Goal: Complete application form: Complete application form

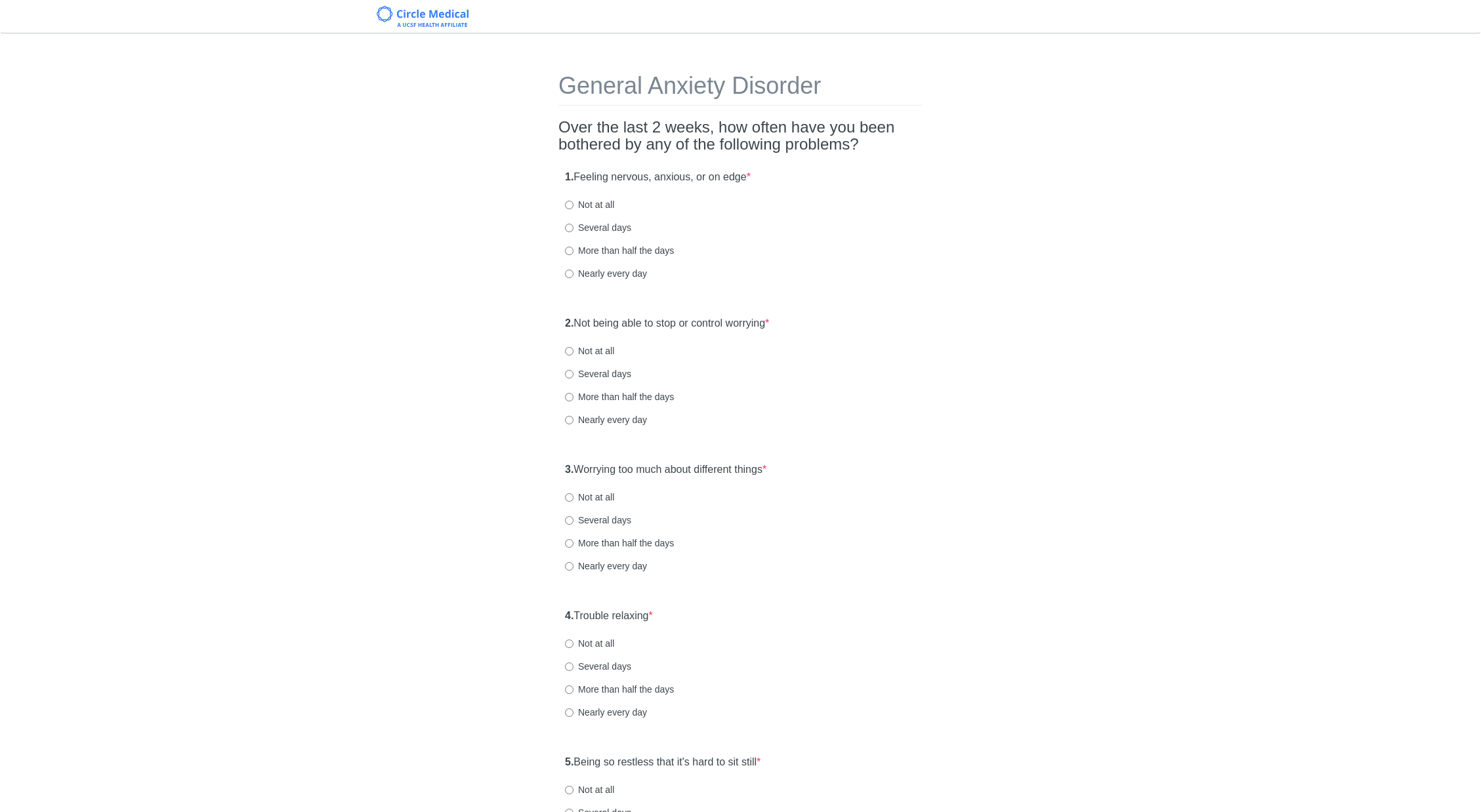
click at [592, 207] on label "Not at all" at bounding box center [590, 205] width 49 height 13
click at [574, 207] on input "Not at all" at bounding box center [569, 205] width 8 height 8
radio input "true"
click at [591, 269] on label "Nearly every day" at bounding box center [606, 273] width 82 height 13
click at [574, 270] on input "Nearly every day" at bounding box center [569, 274] width 8 height 8
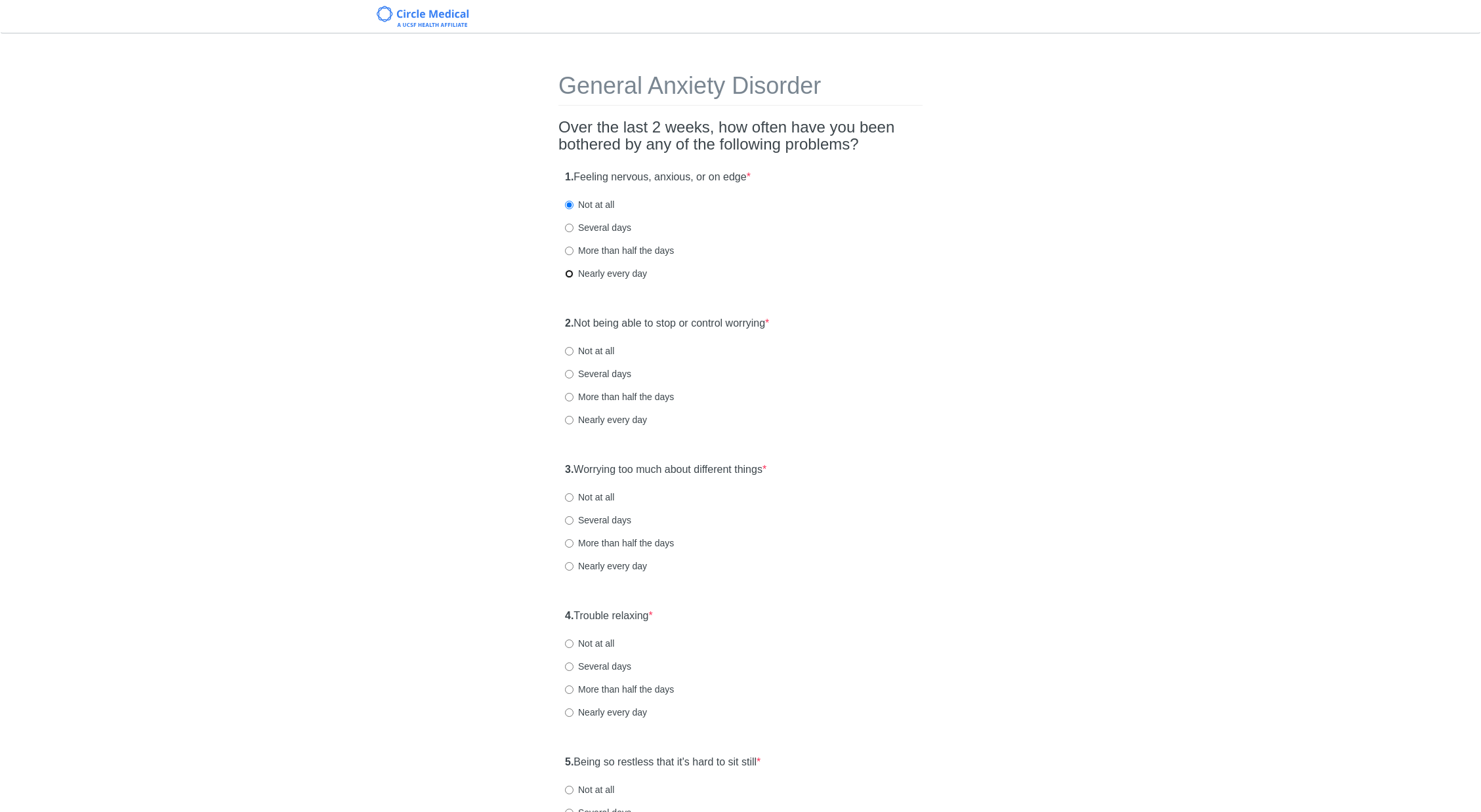
radio input "true"
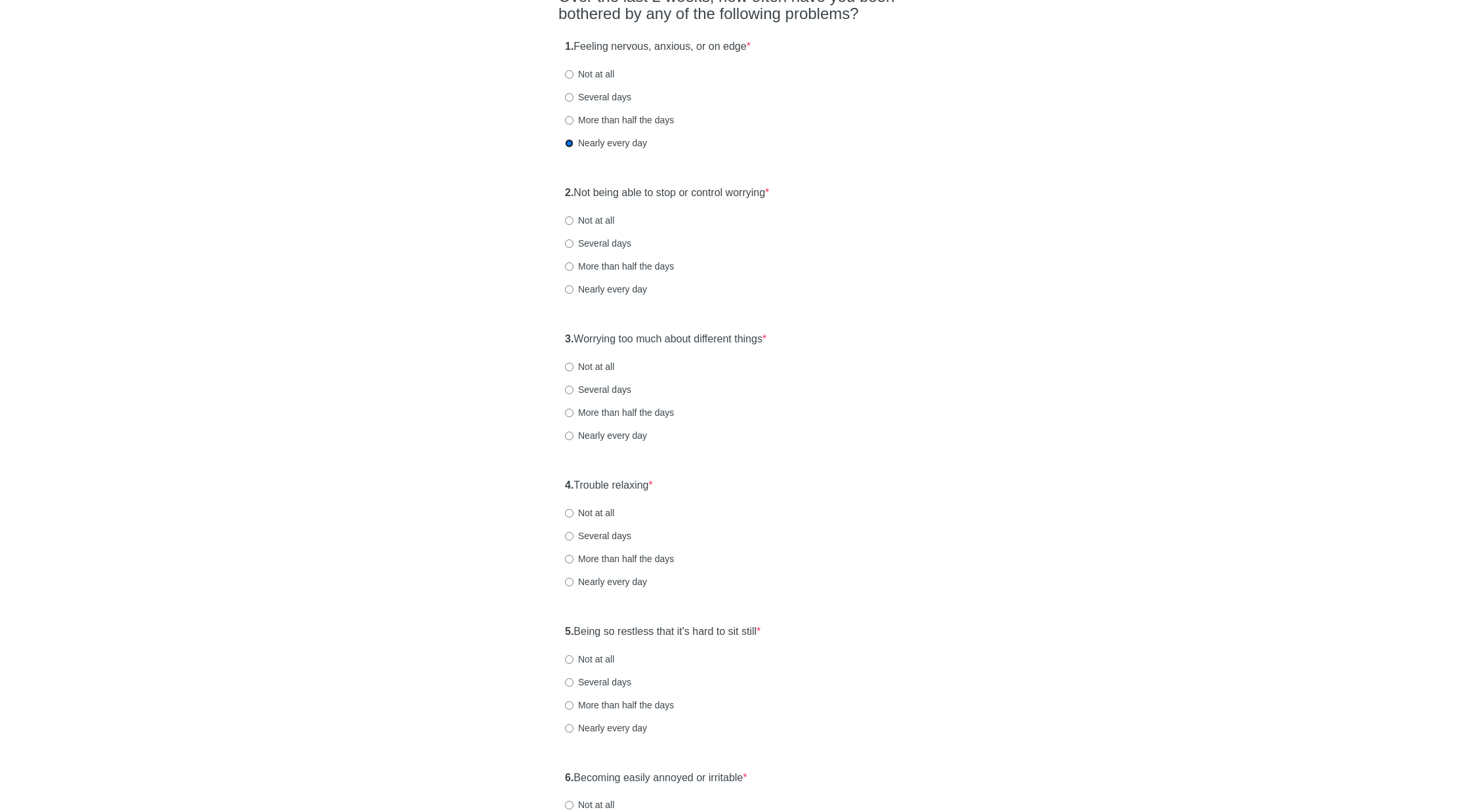
scroll to position [131, 0]
click at [611, 299] on div "2. Not being able to stop or control worrying * Not at all Several days More th…" at bounding box center [740, 246] width 364 height 136
click at [617, 293] on label "Nearly every day" at bounding box center [606, 288] width 82 height 13
click at [574, 293] on input "Nearly every day" at bounding box center [569, 289] width 8 height 8
radio input "true"
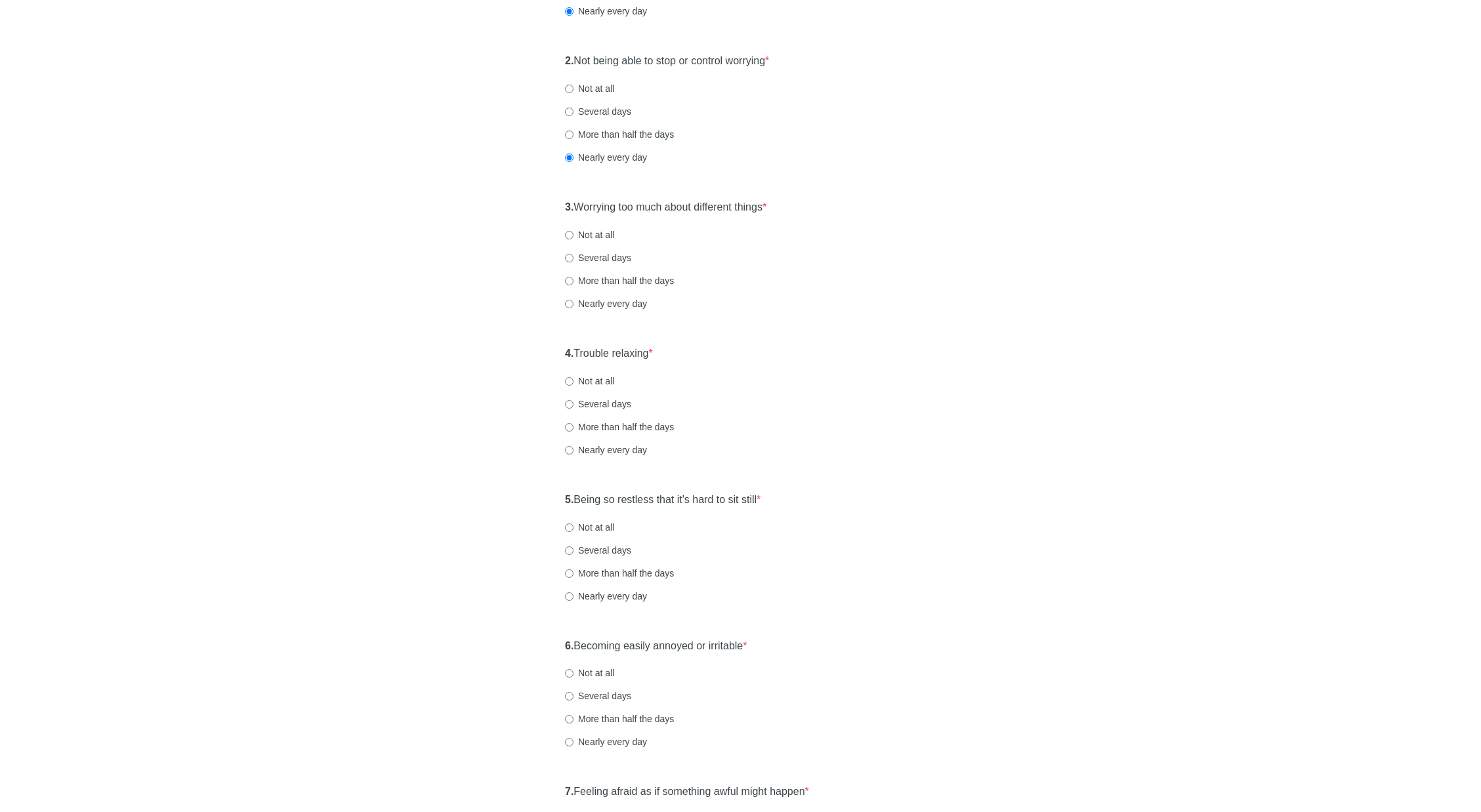
click at [622, 304] on label "Nearly every day" at bounding box center [606, 303] width 82 height 13
click at [574, 304] on input "Nearly every day" at bounding box center [569, 304] width 8 height 8
radio input "true"
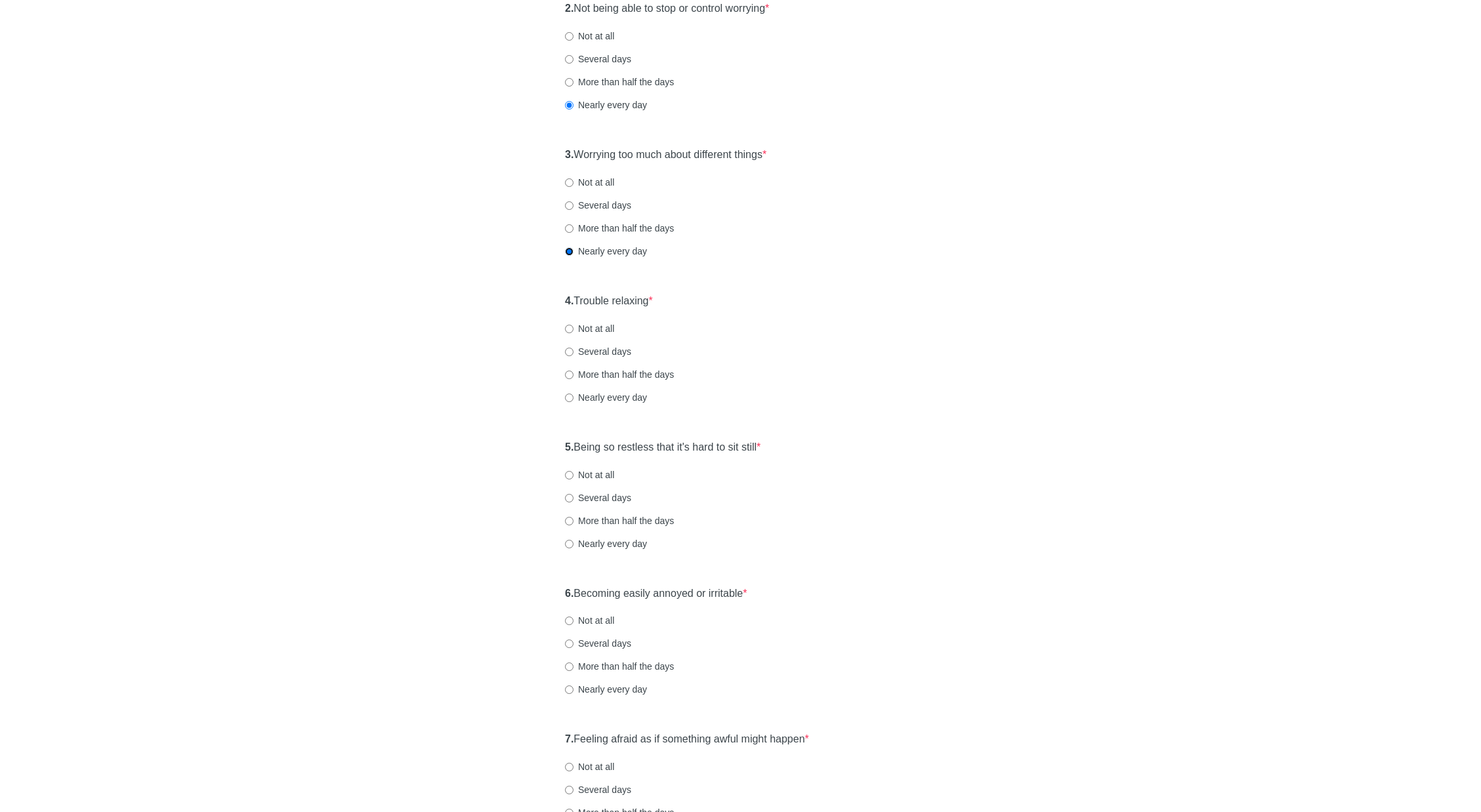
scroll to position [328, 0]
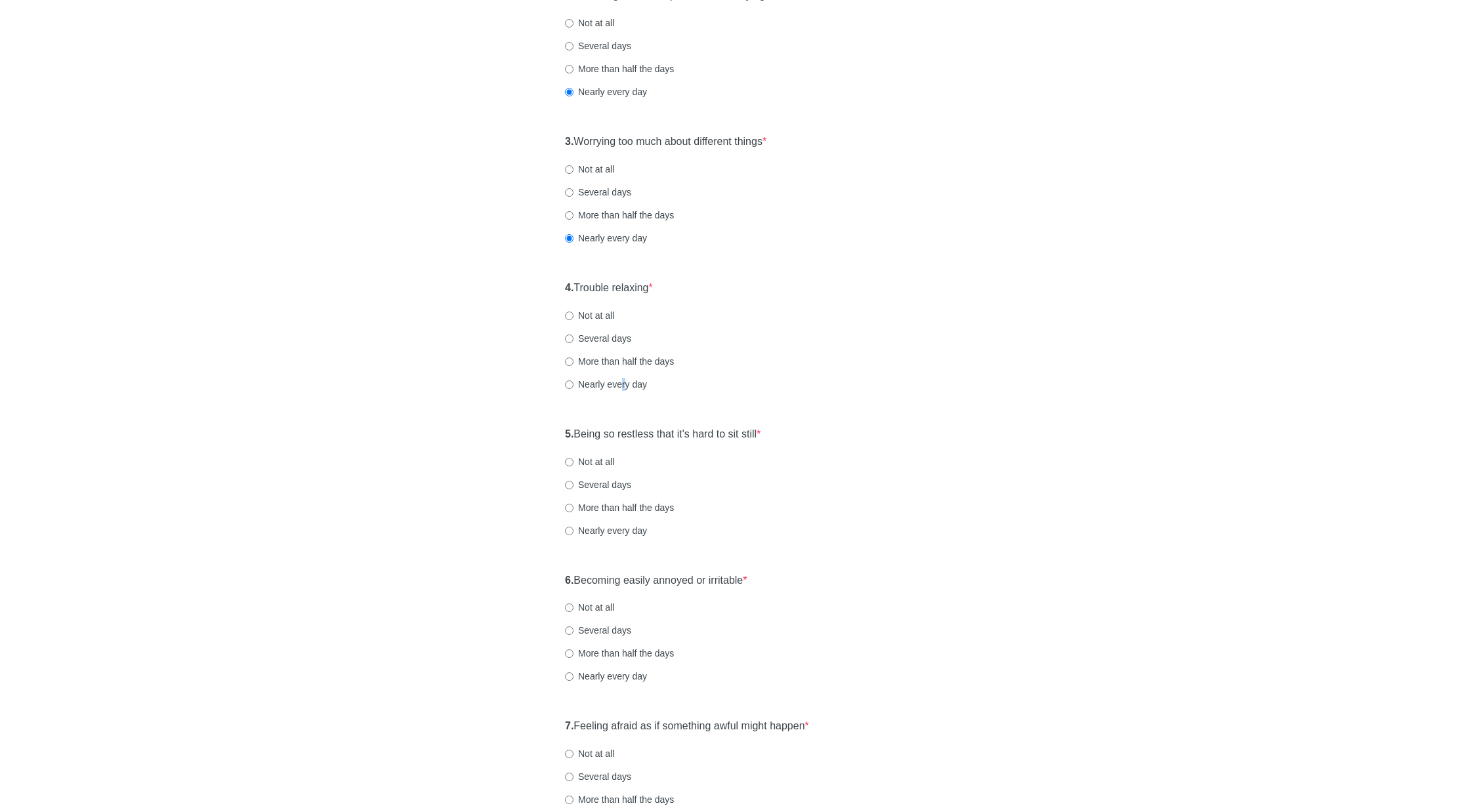
click at [623, 380] on label "Nearly every day" at bounding box center [606, 384] width 82 height 13
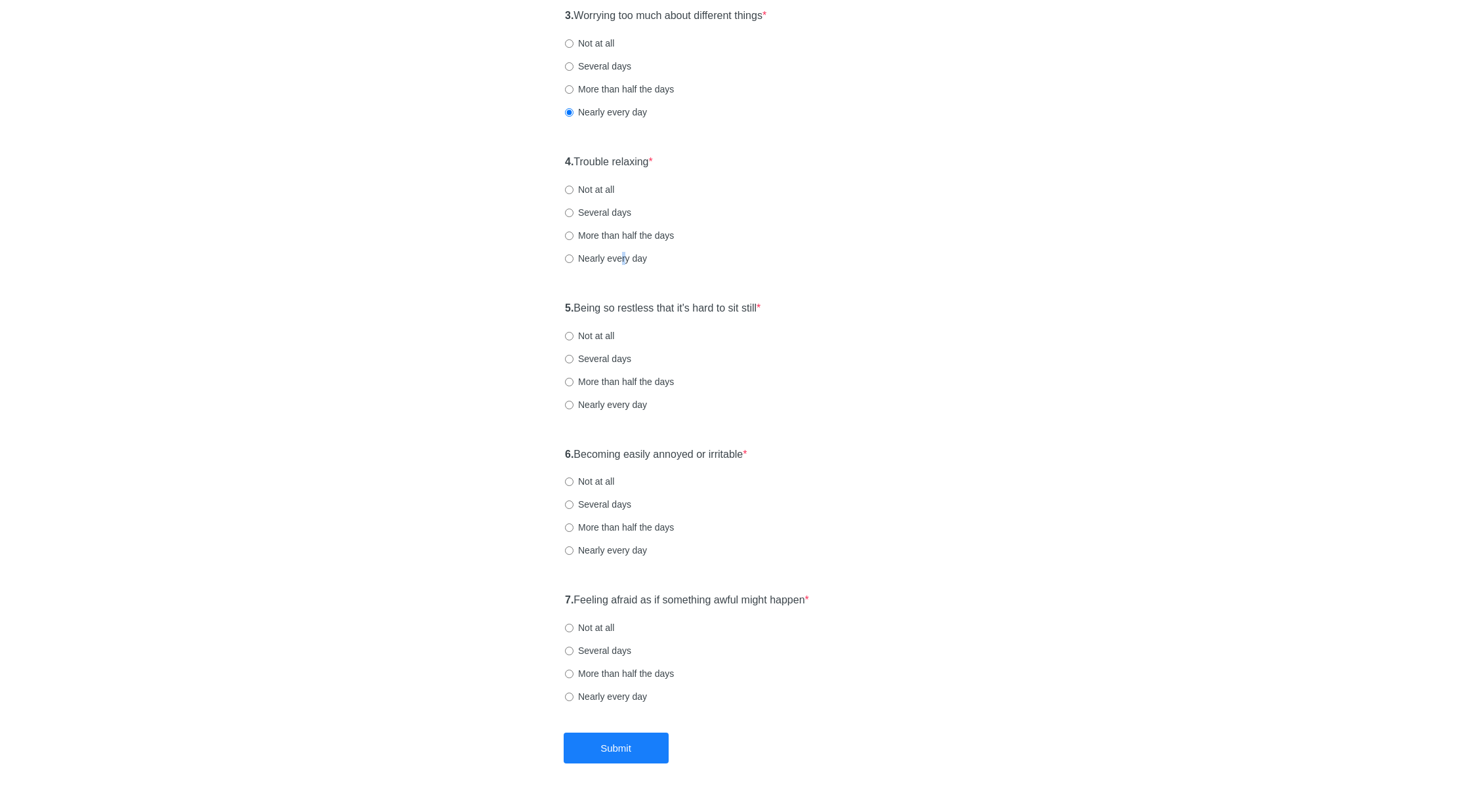
scroll to position [459, 0]
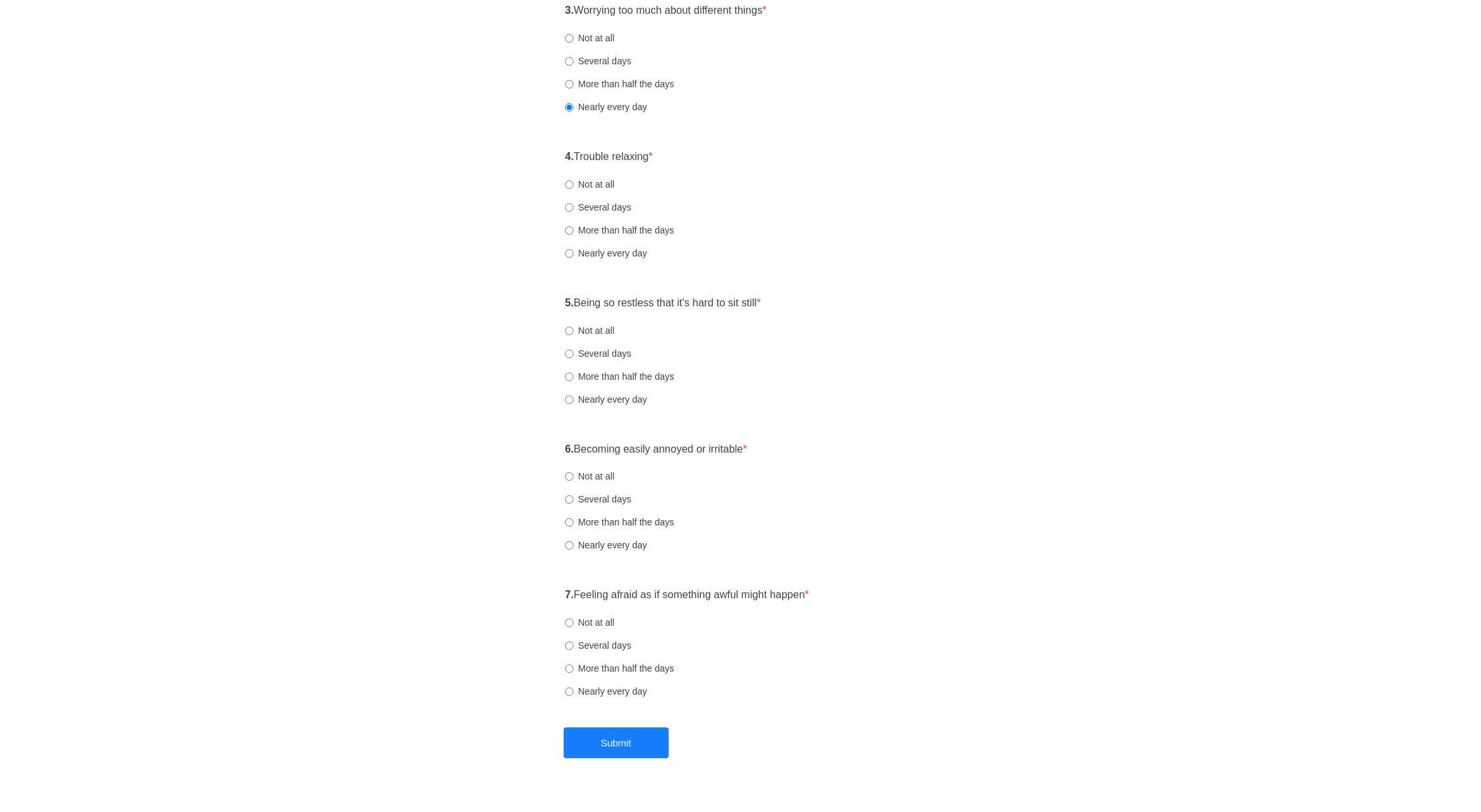
click at [626, 263] on div "4. Trouble relaxing * Not at all Several days More than half the days Nearly ev…" at bounding box center [740, 211] width 364 height 136
click at [631, 250] on label "Nearly every day" at bounding box center [606, 253] width 82 height 13
click at [574, 250] on input "Nearly every day" at bounding box center [569, 253] width 8 height 8
radio input "true"
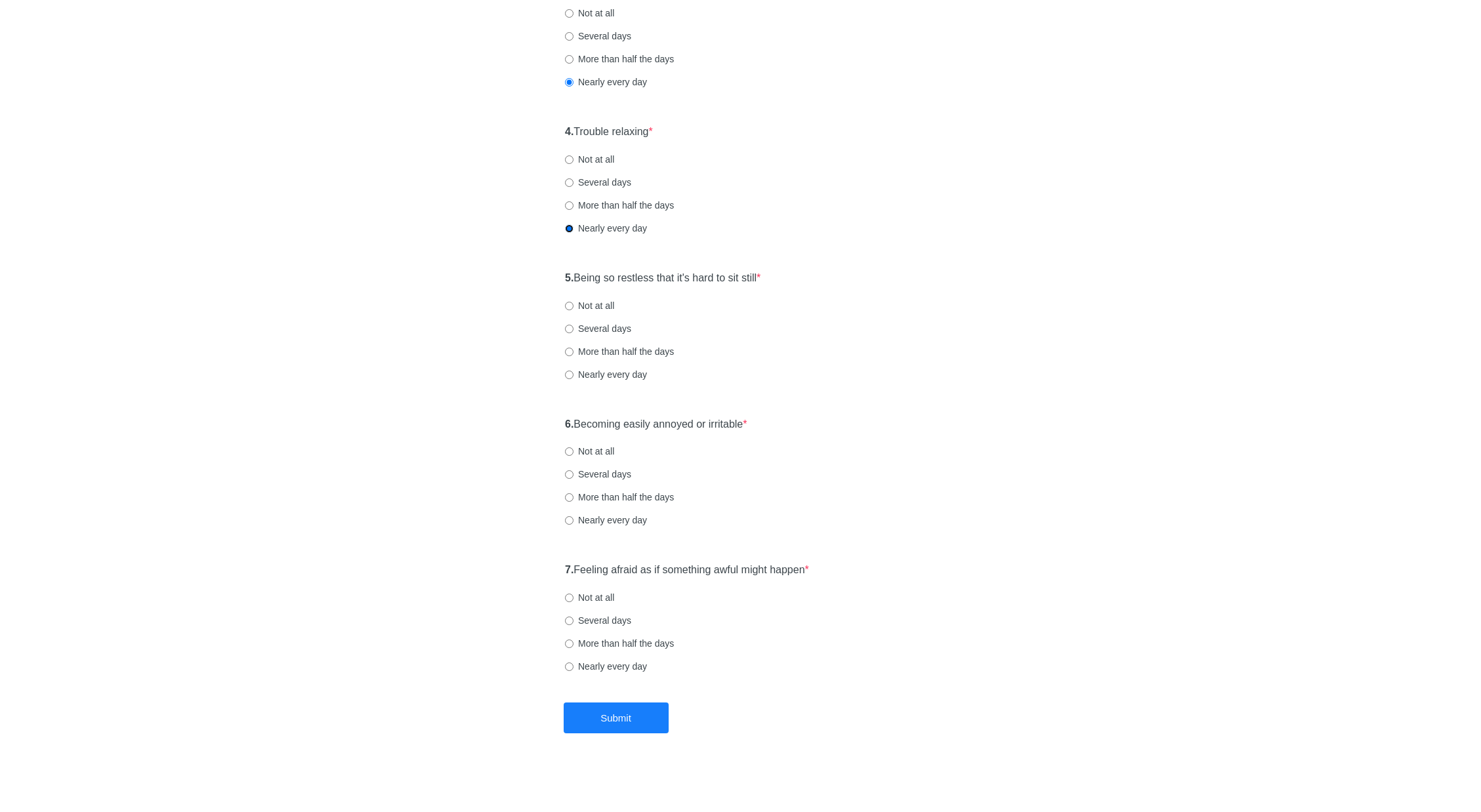
scroll to position [485, 0]
click at [632, 376] on label "Nearly every day" at bounding box center [606, 374] width 82 height 13
click at [574, 376] on input "Nearly every day" at bounding box center [569, 374] width 8 height 8
radio input "true"
click at [623, 520] on label "Nearly every day" at bounding box center [606, 519] width 82 height 13
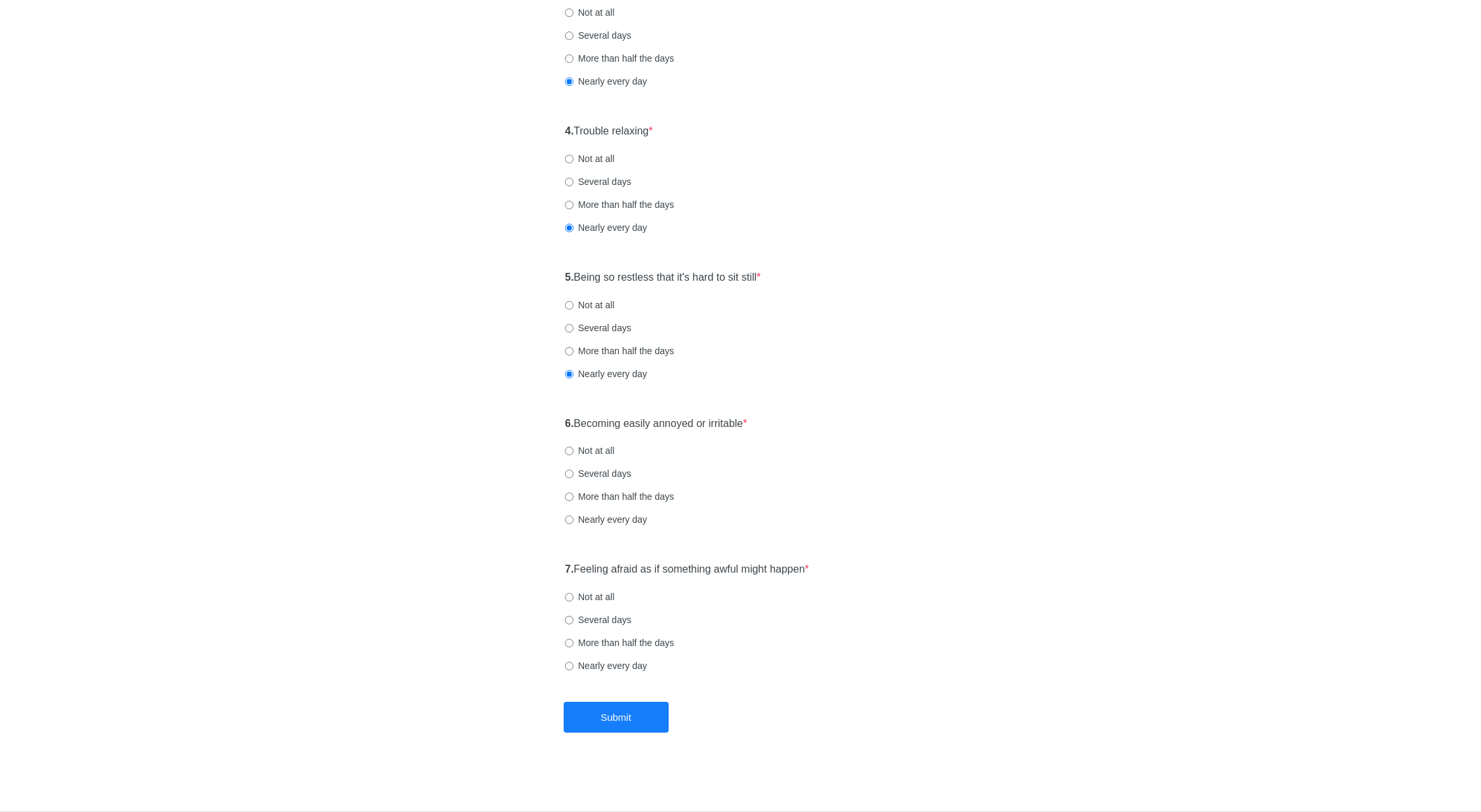
click at [574, 520] on input "Nearly every day" at bounding box center [569, 520] width 8 height 8
radio input "true"
click at [602, 352] on label "More than half the days" at bounding box center [619, 350] width 109 height 13
click at [574, 352] on input "More than half the days" at bounding box center [569, 351] width 8 height 8
radio input "true"
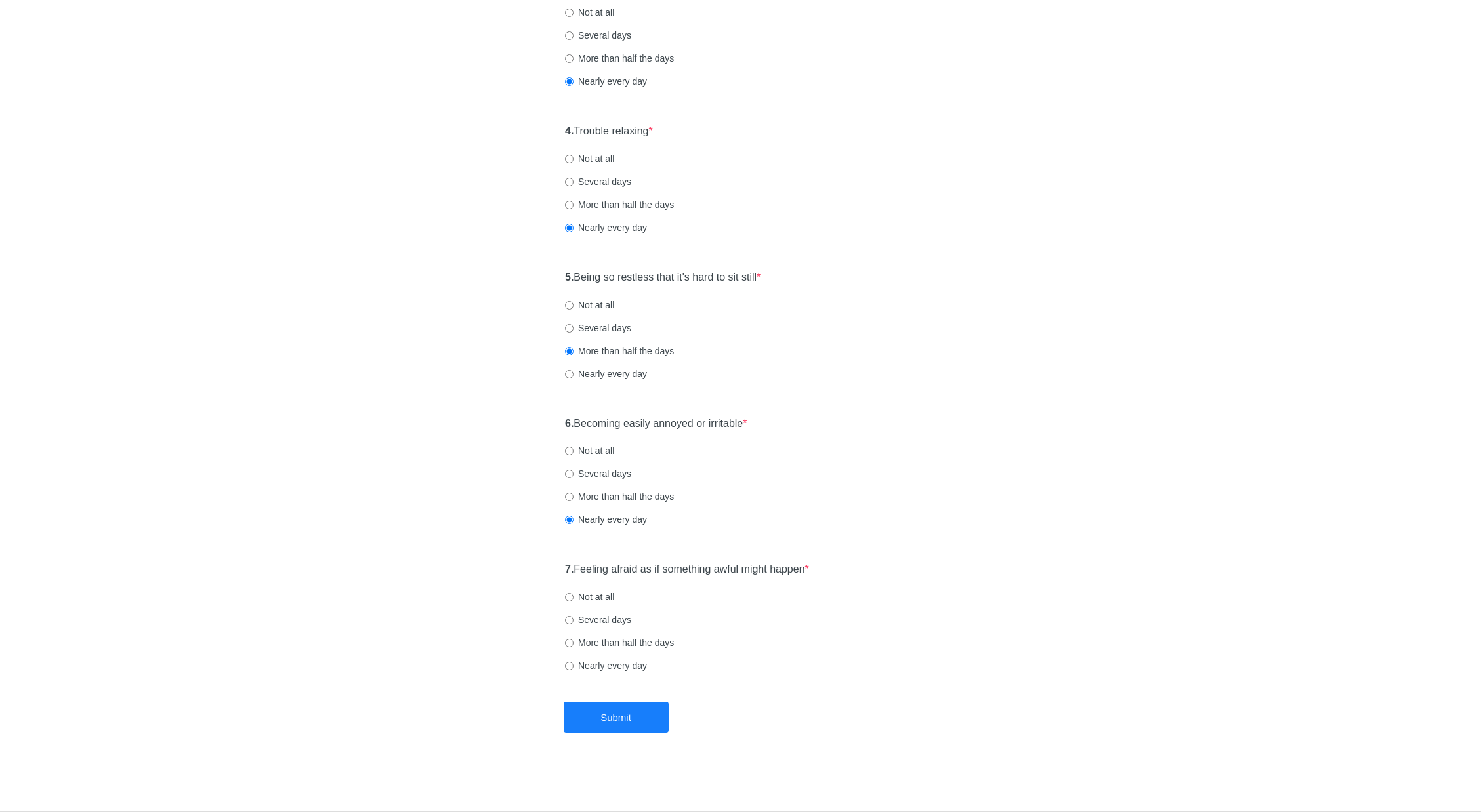
click at [607, 330] on label "Several days" at bounding box center [598, 328] width 66 height 13
click at [574, 330] on input "Several days" at bounding box center [569, 328] width 8 height 8
radio input "true"
click at [610, 473] on label "Several days" at bounding box center [598, 473] width 66 height 13
click at [574, 473] on input "Several days" at bounding box center [569, 474] width 8 height 8
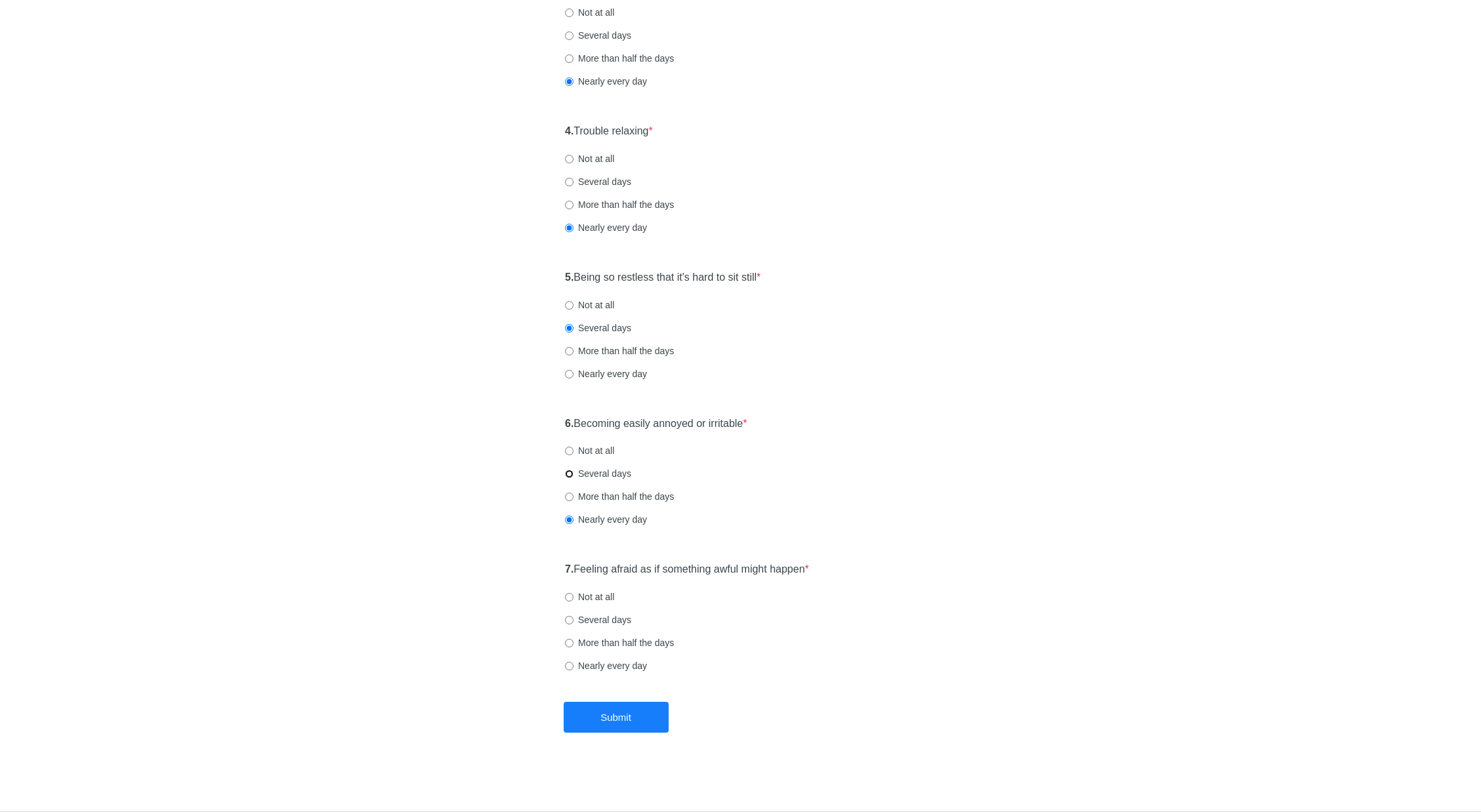
radio input "true"
click at [597, 456] on label "Not at all" at bounding box center [590, 450] width 49 height 13
click at [574, 455] on input "Not at all" at bounding box center [569, 451] width 8 height 8
radio input "true"
click at [597, 616] on label "Several days" at bounding box center [598, 620] width 66 height 13
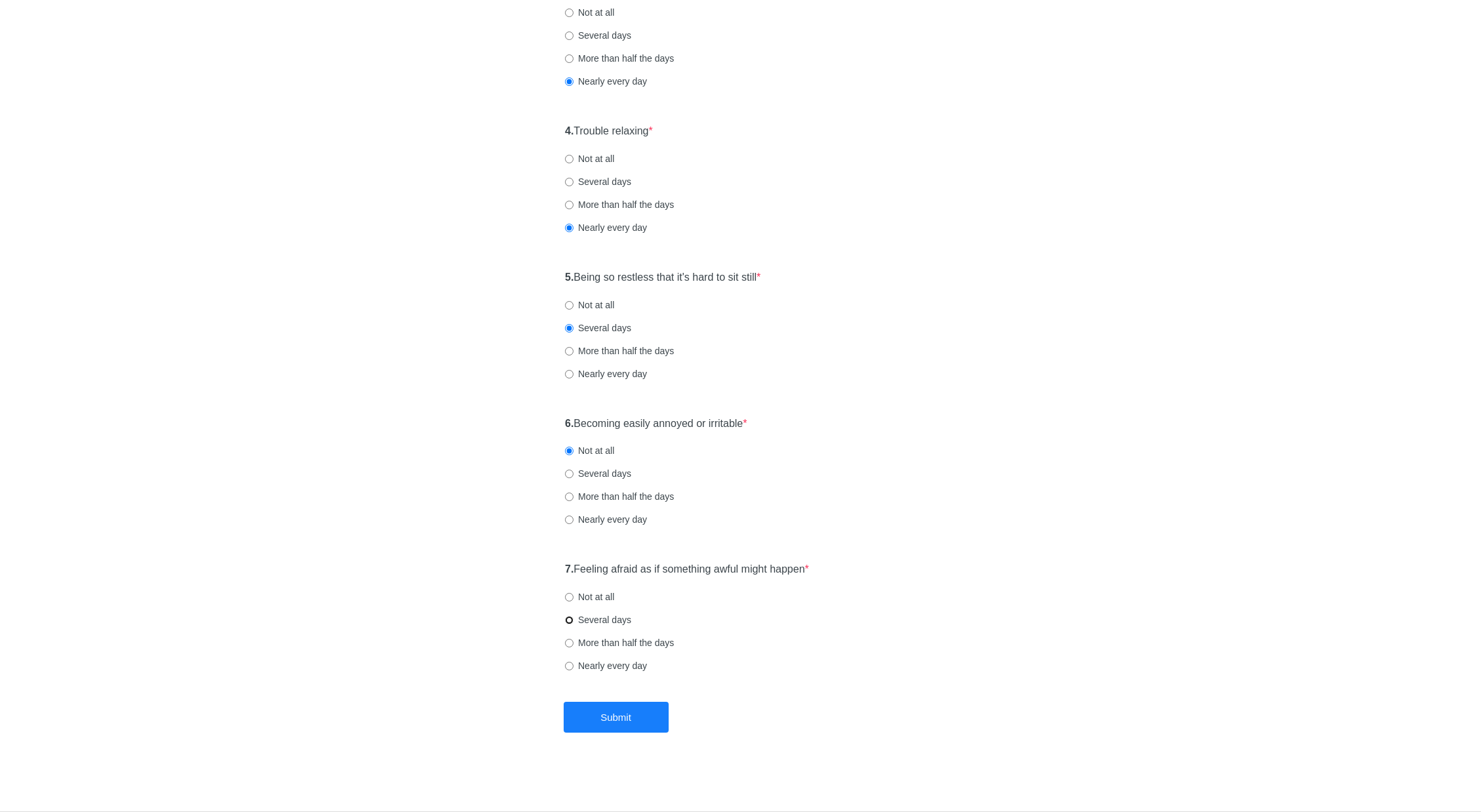
click at [574, 616] on input "Several days" at bounding box center [569, 620] width 8 height 8
radio input "true"
click at [602, 598] on label "Not at all" at bounding box center [590, 597] width 49 height 13
click at [604, 625] on label "Several days" at bounding box center [598, 620] width 66 height 13
click at [574, 625] on input "Several days" at bounding box center [569, 620] width 8 height 8
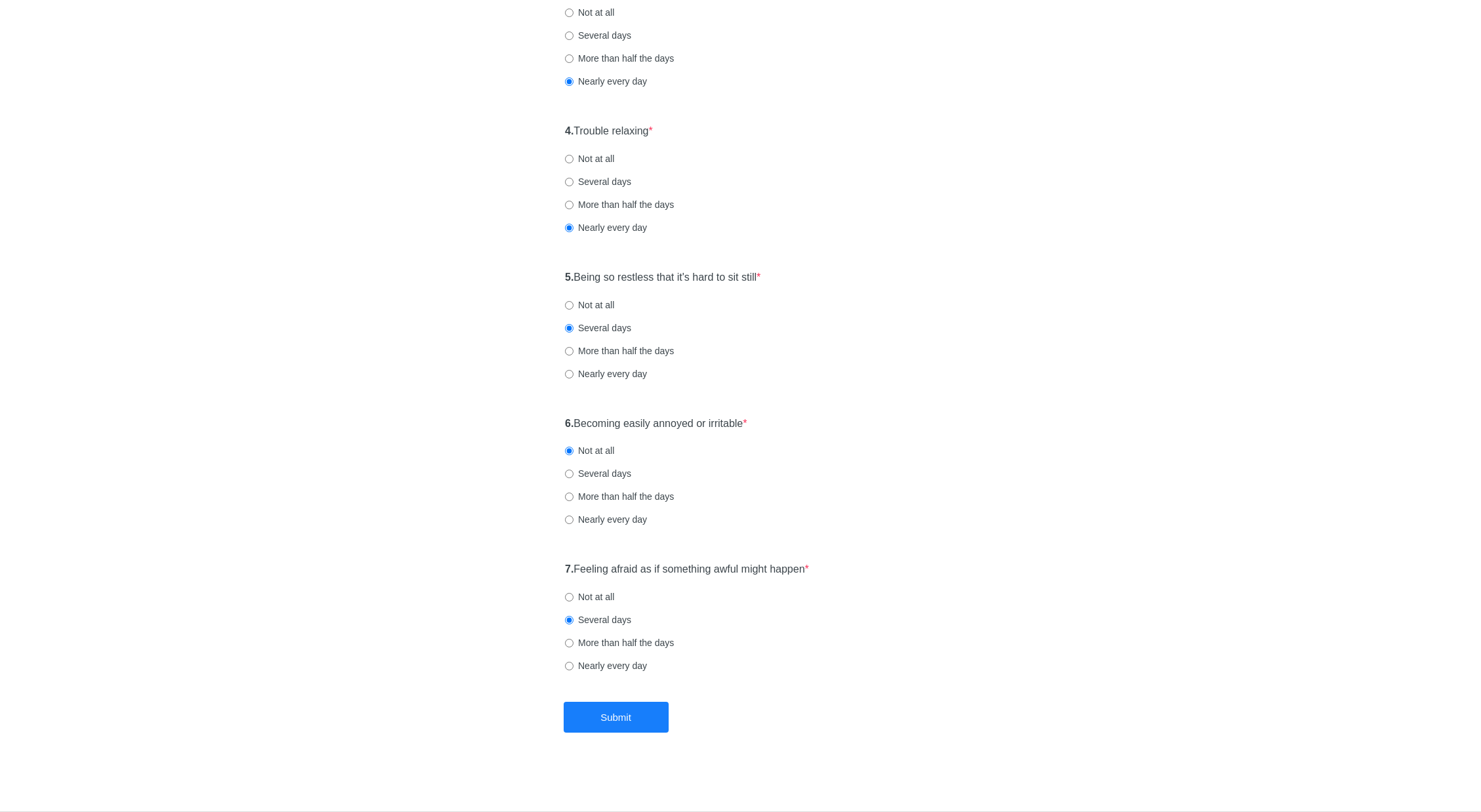
click at [606, 642] on label "More than half the days" at bounding box center [619, 642] width 109 height 13
click at [574, 642] on input "More than half the days" at bounding box center [569, 643] width 8 height 8
radio input "true"
click at [629, 665] on label "Nearly every day" at bounding box center [606, 666] width 82 height 13
click at [574, 665] on input "Nearly every day" at bounding box center [569, 666] width 8 height 8
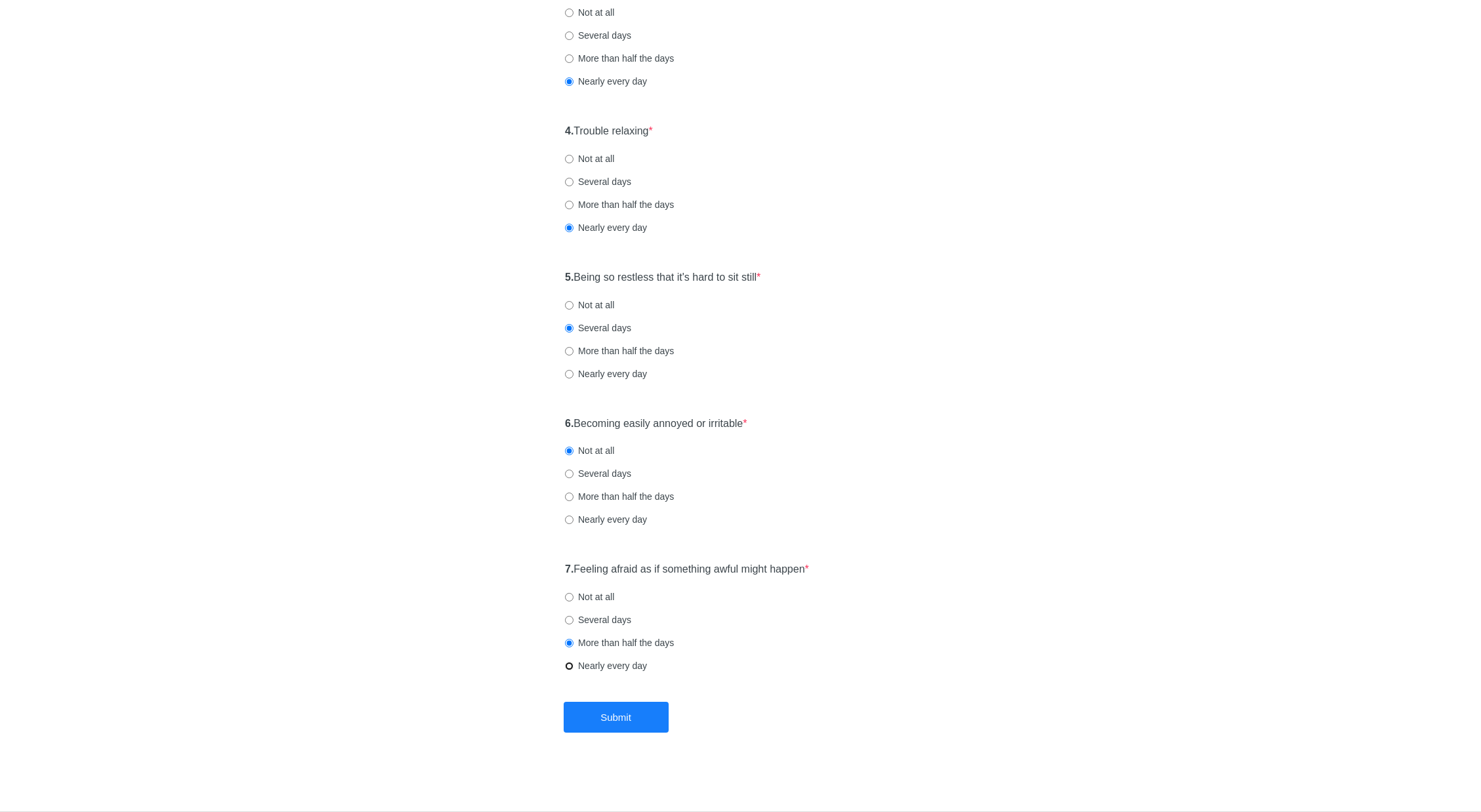
radio input "true"
click at [628, 636] on label "More than half the days" at bounding box center [619, 642] width 109 height 13
click at [574, 639] on input "More than half the days" at bounding box center [569, 643] width 8 height 8
radio input "true"
click at [613, 707] on button "Submit" at bounding box center [616, 717] width 105 height 31
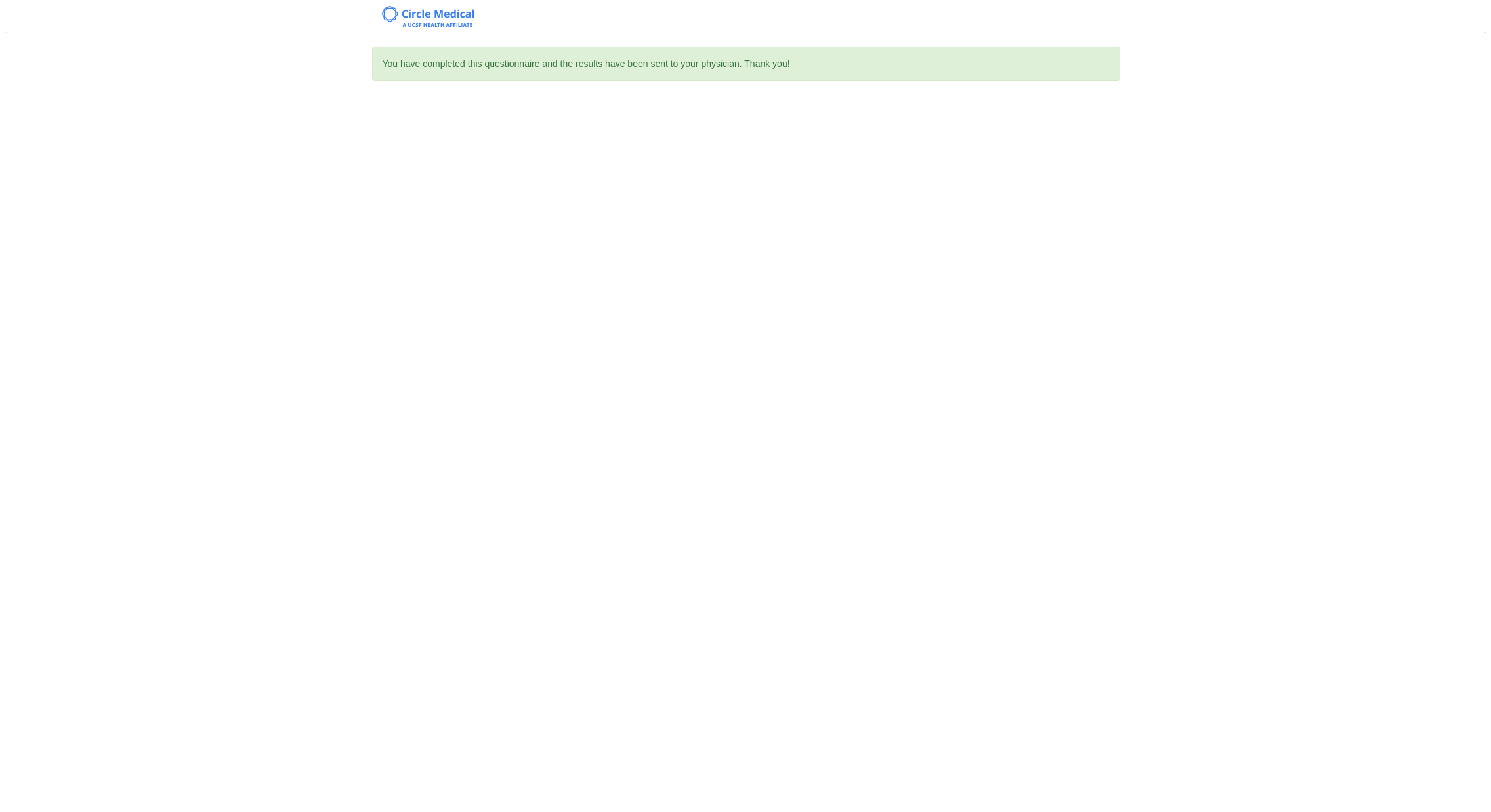
scroll to position [0, 0]
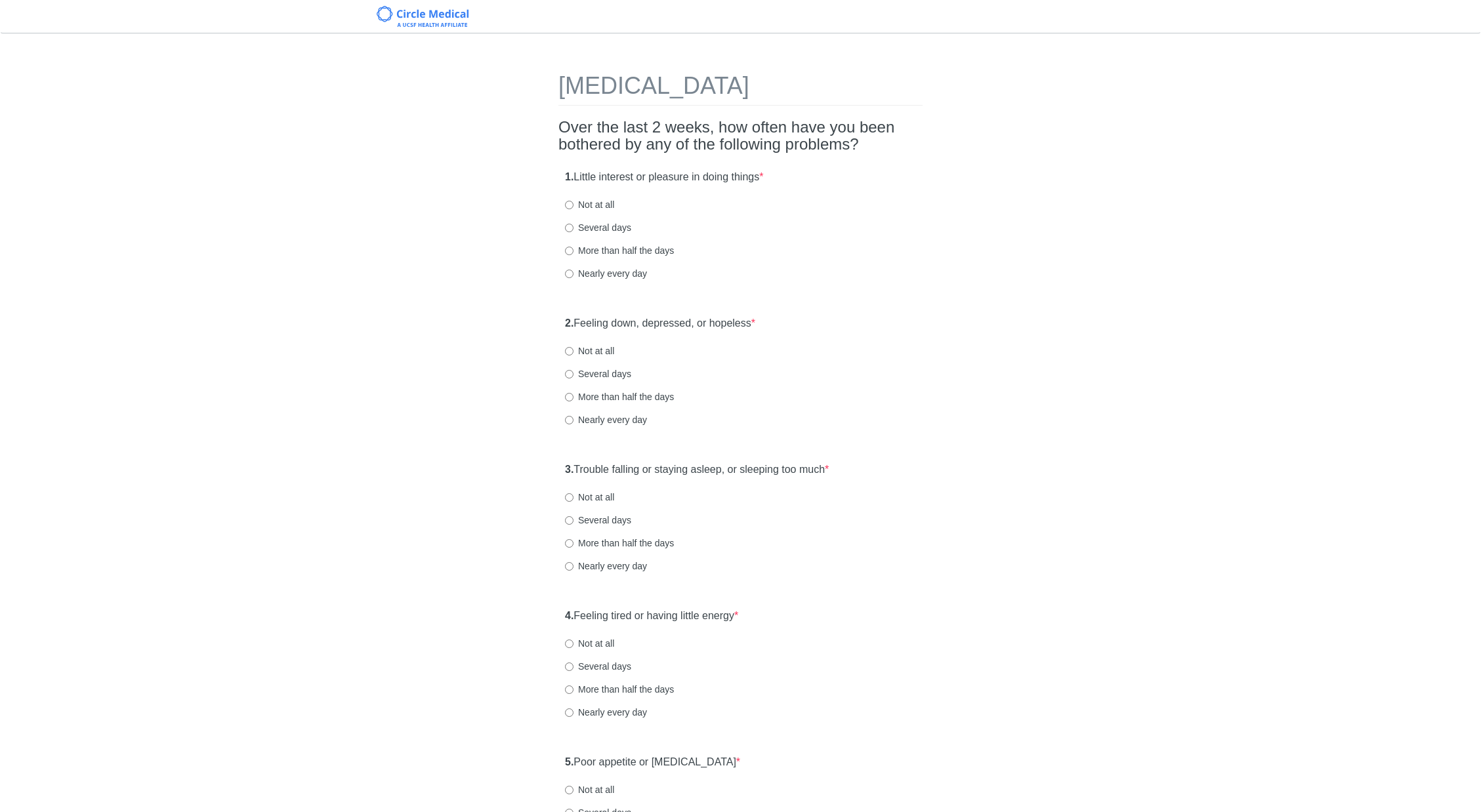
click at [797, 228] on div "Several days" at bounding box center [740, 227] width 351 height 13
click at [632, 274] on label "Nearly every day" at bounding box center [606, 273] width 82 height 13
click at [574, 274] on input "Nearly every day" at bounding box center [569, 274] width 8 height 8
radio input "true"
click at [609, 249] on label "More than half the days" at bounding box center [619, 250] width 109 height 13
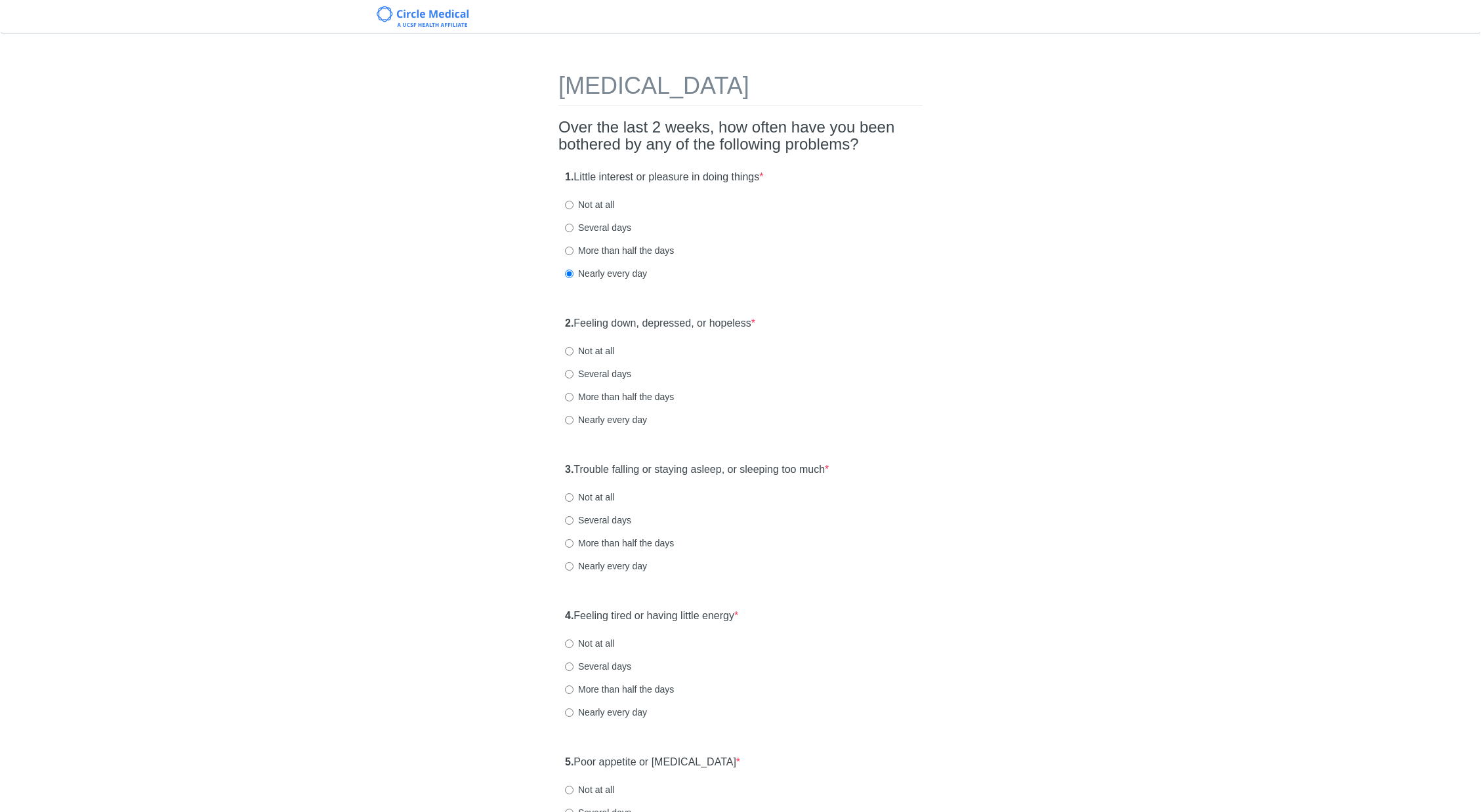
click at [574, 249] on input "More than half the days" at bounding box center [569, 251] width 8 height 8
radio input "true"
click at [610, 232] on label "Several days" at bounding box center [598, 227] width 66 height 13
click at [574, 232] on input "Several days" at bounding box center [569, 228] width 8 height 8
radio input "true"
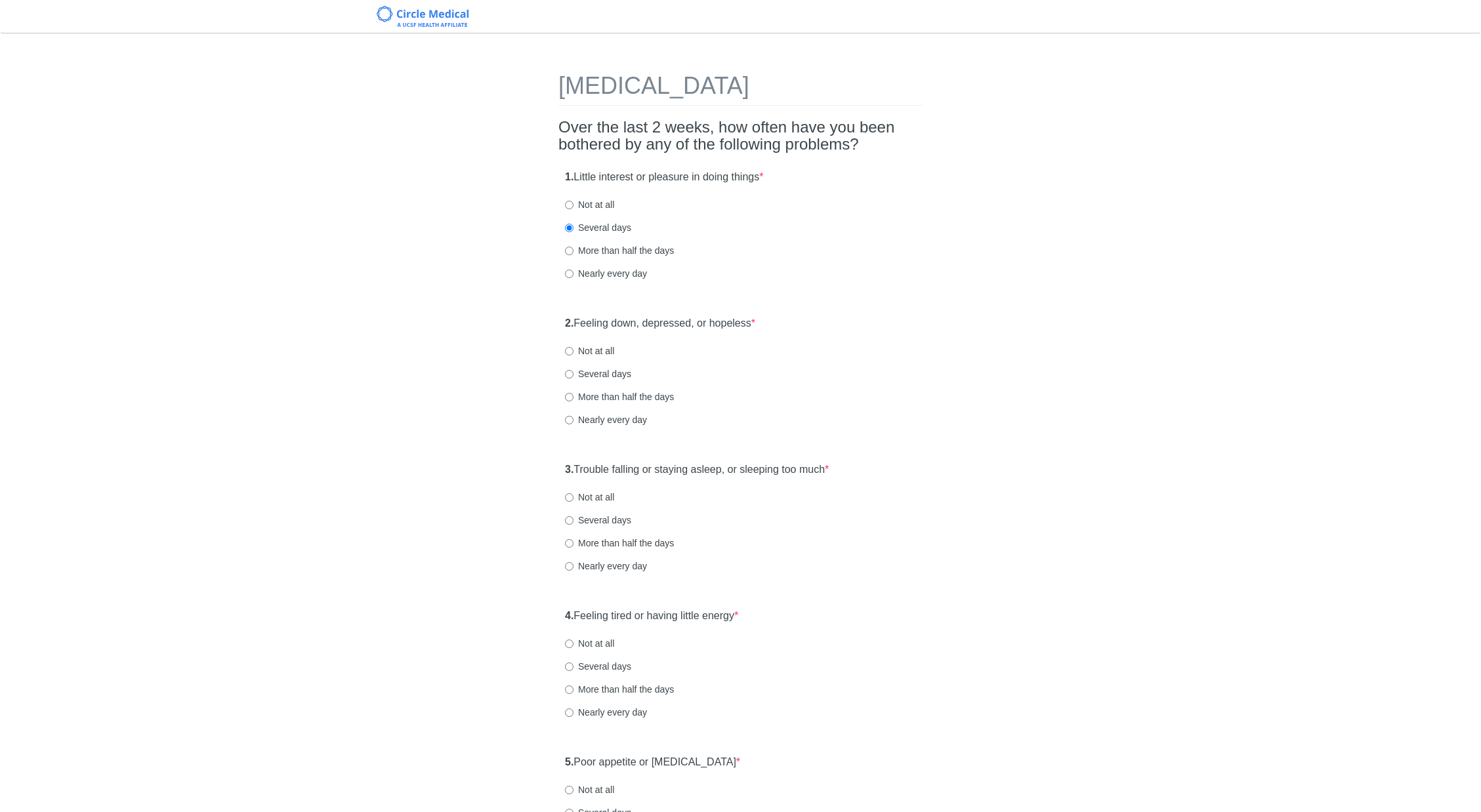
click at [614, 253] on label "More than half the days" at bounding box center [619, 250] width 109 height 13
click at [574, 253] on input "More than half the days" at bounding box center [569, 251] width 8 height 8
radio input "true"
click at [615, 222] on label "Several days" at bounding box center [598, 227] width 66 height 13
click at [574, 224] on input "Several days" at bounding box center [569, 228] width 8 height 8
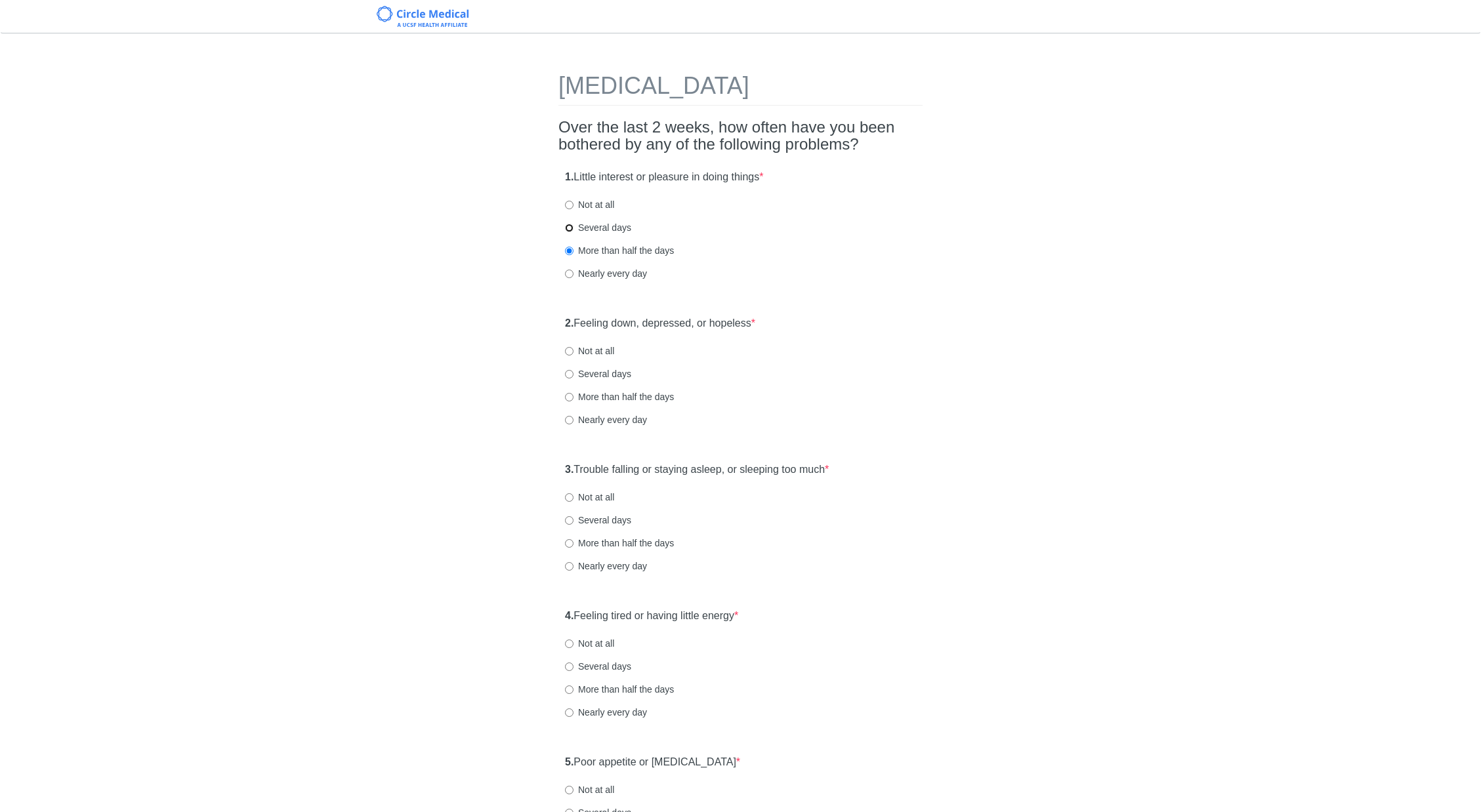
radio input "true"
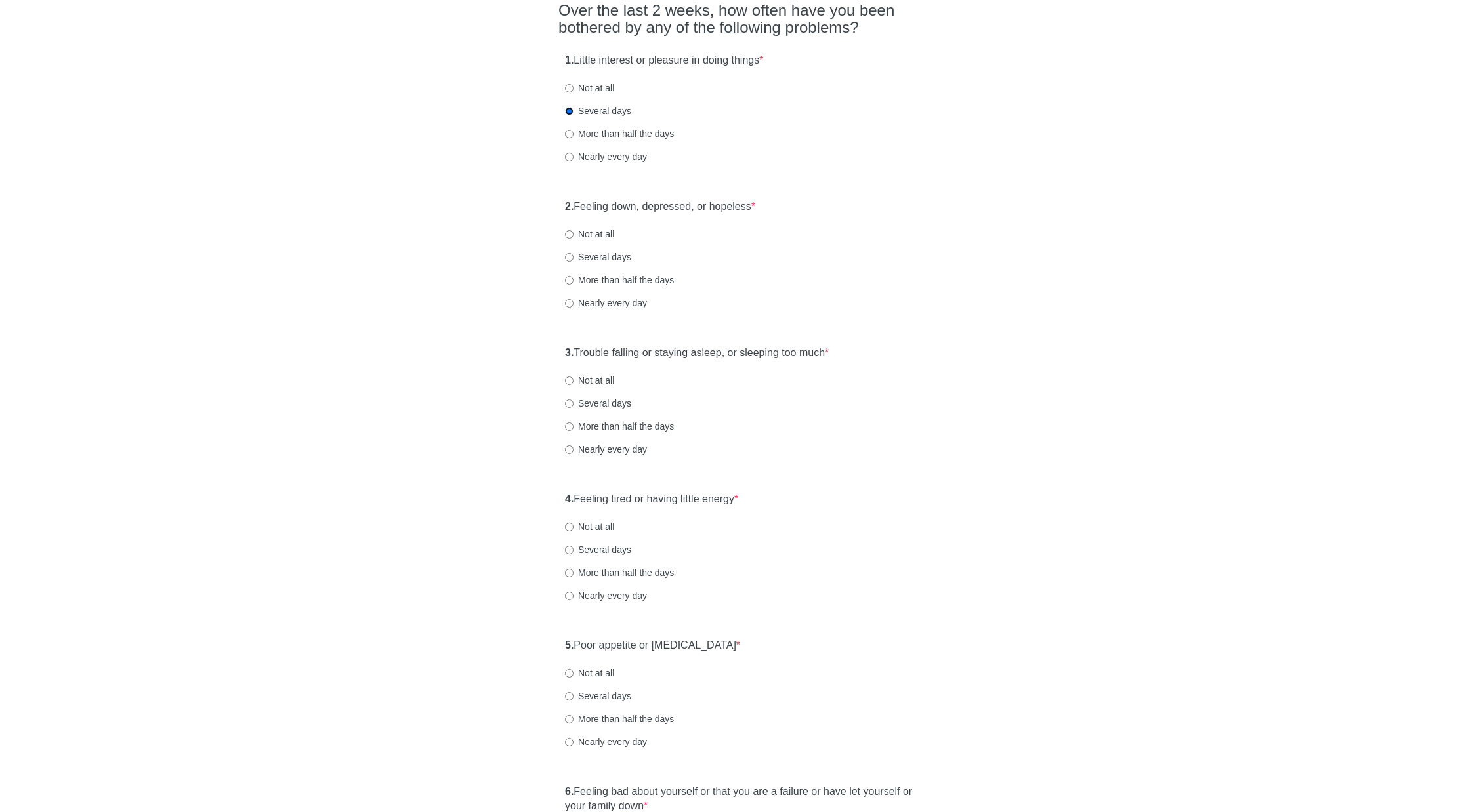
scroll to position [131, 0]
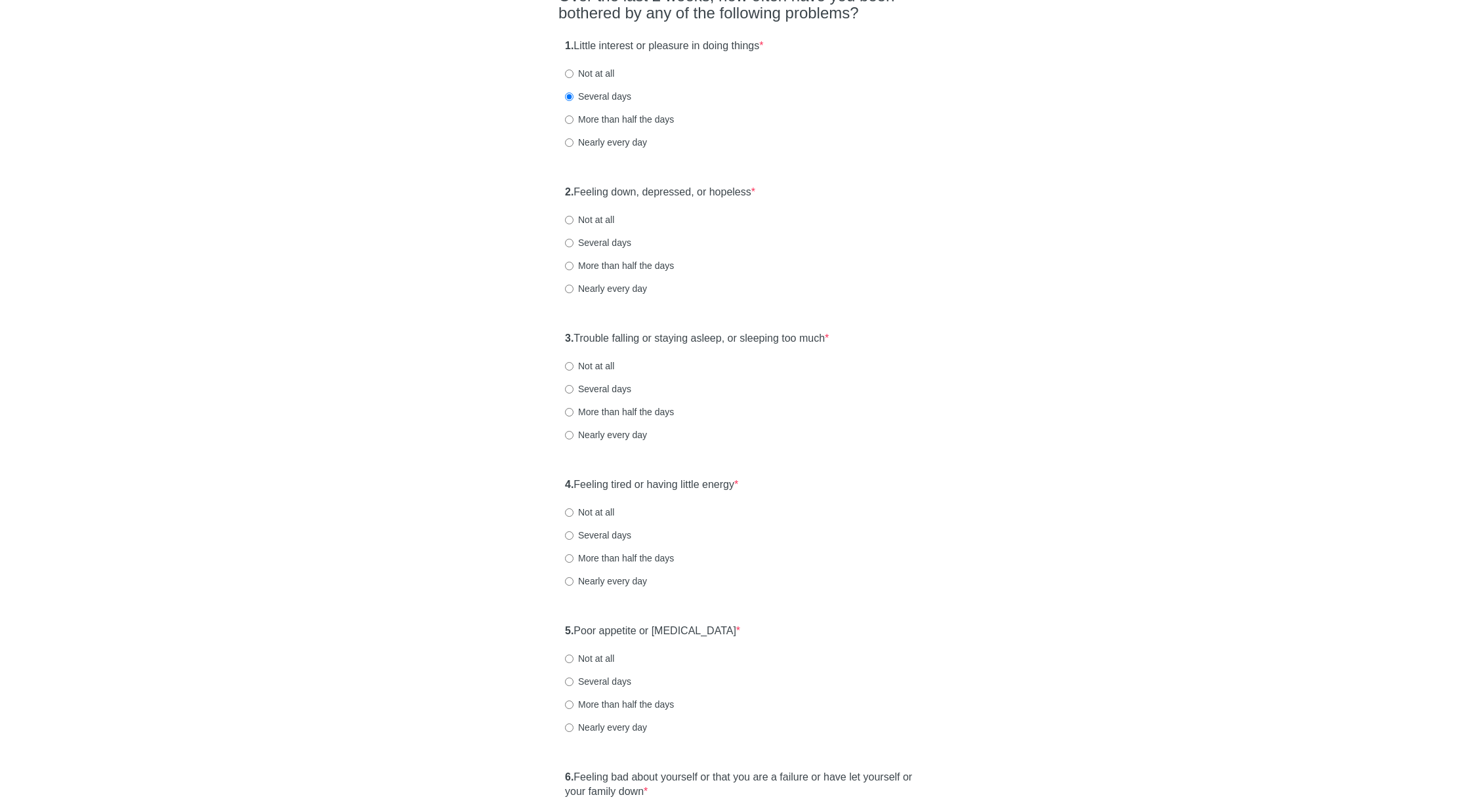
click at [574, 237] on label "Several days" at bounding box center [598, 242] width 66 height 13
click at [574, 239] on input "Several days" at bounding box center [569, 243] width 8 height 8
radio input "true"
click at [592, 262] on label "More than half the days" at bounding box center [619, 265] width 109 height 13
click at [574, 262] on input "More than half the days" at bounding box center [569, 266] width 8 height 8
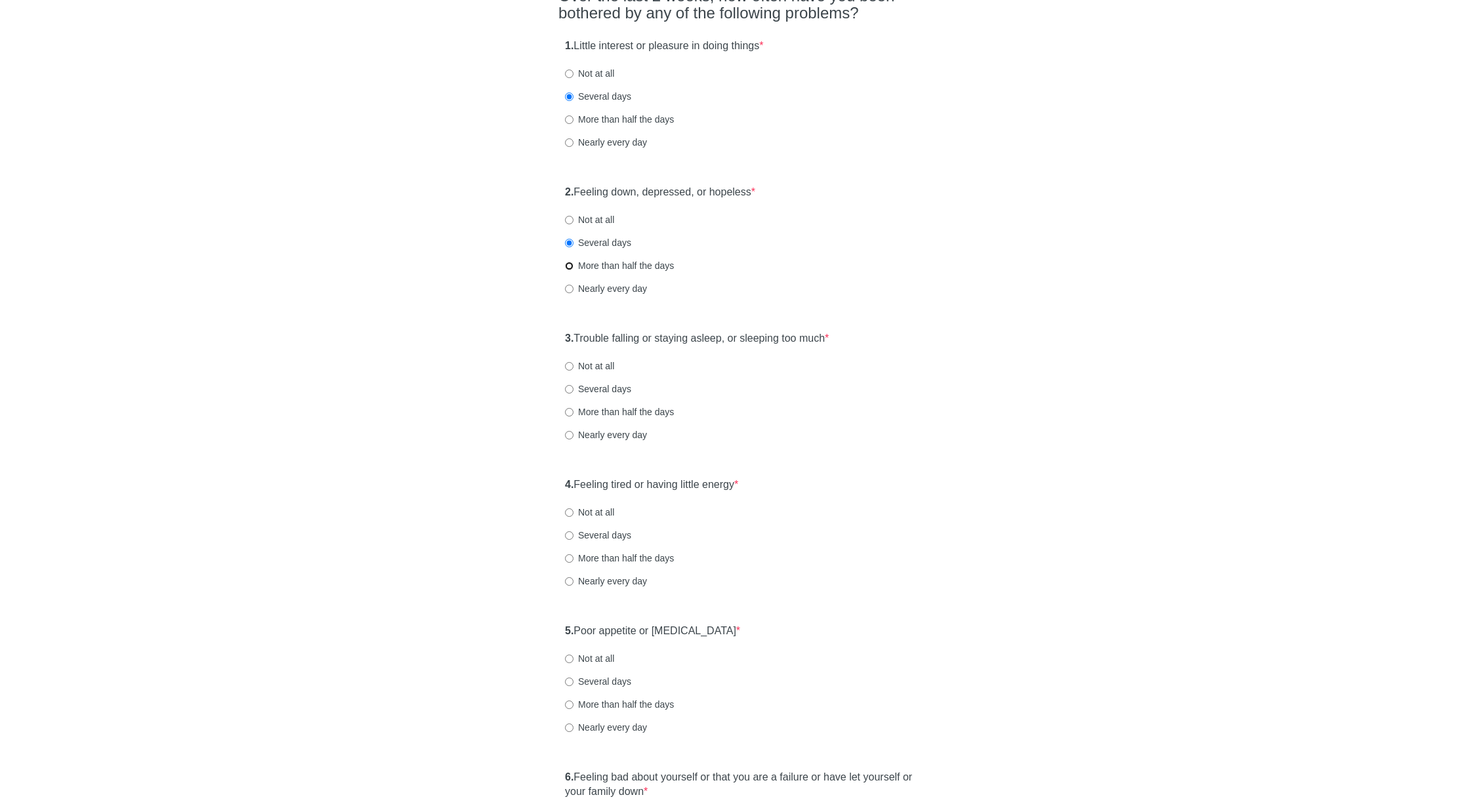
radio input "true"
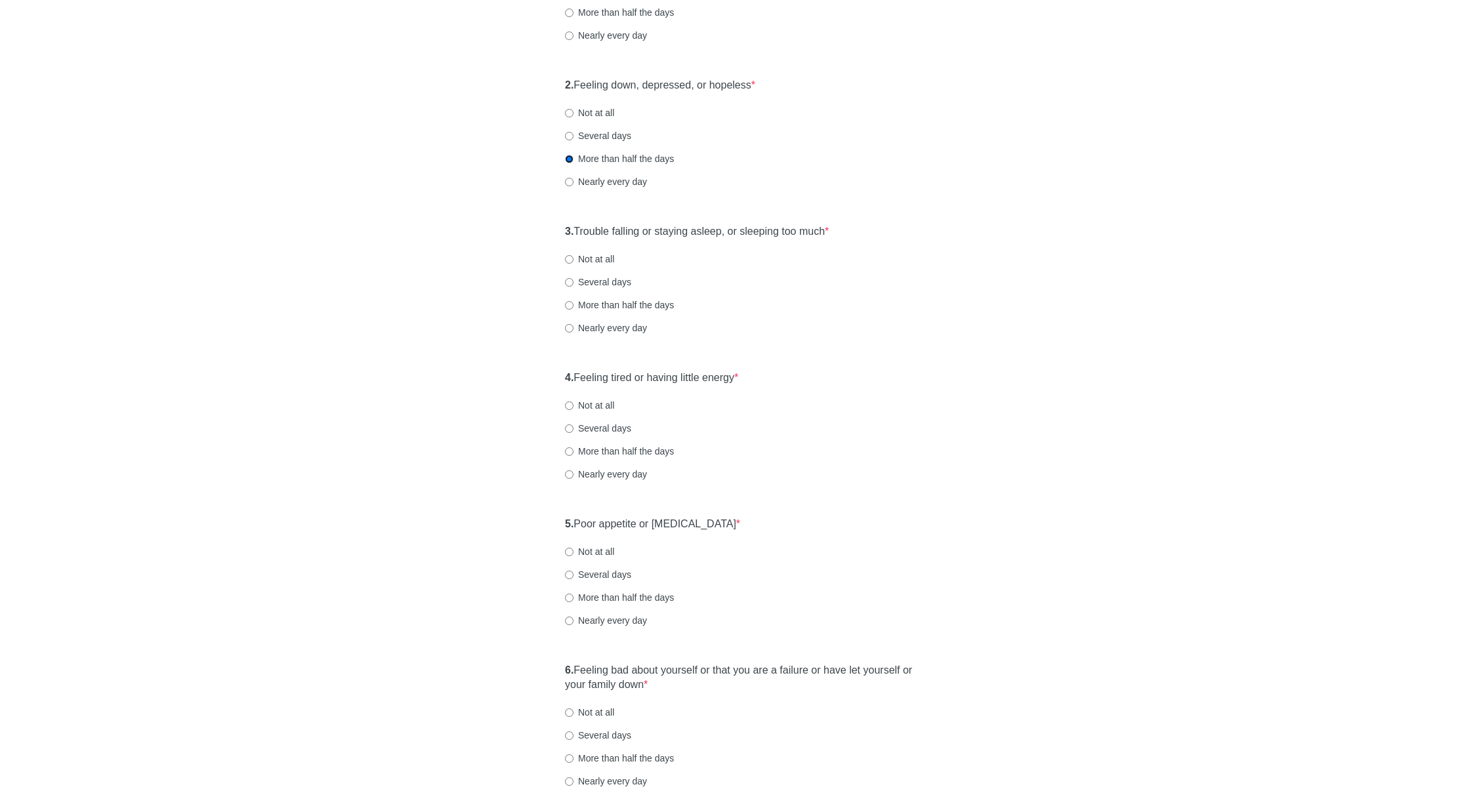
scroll to position [263, 0]
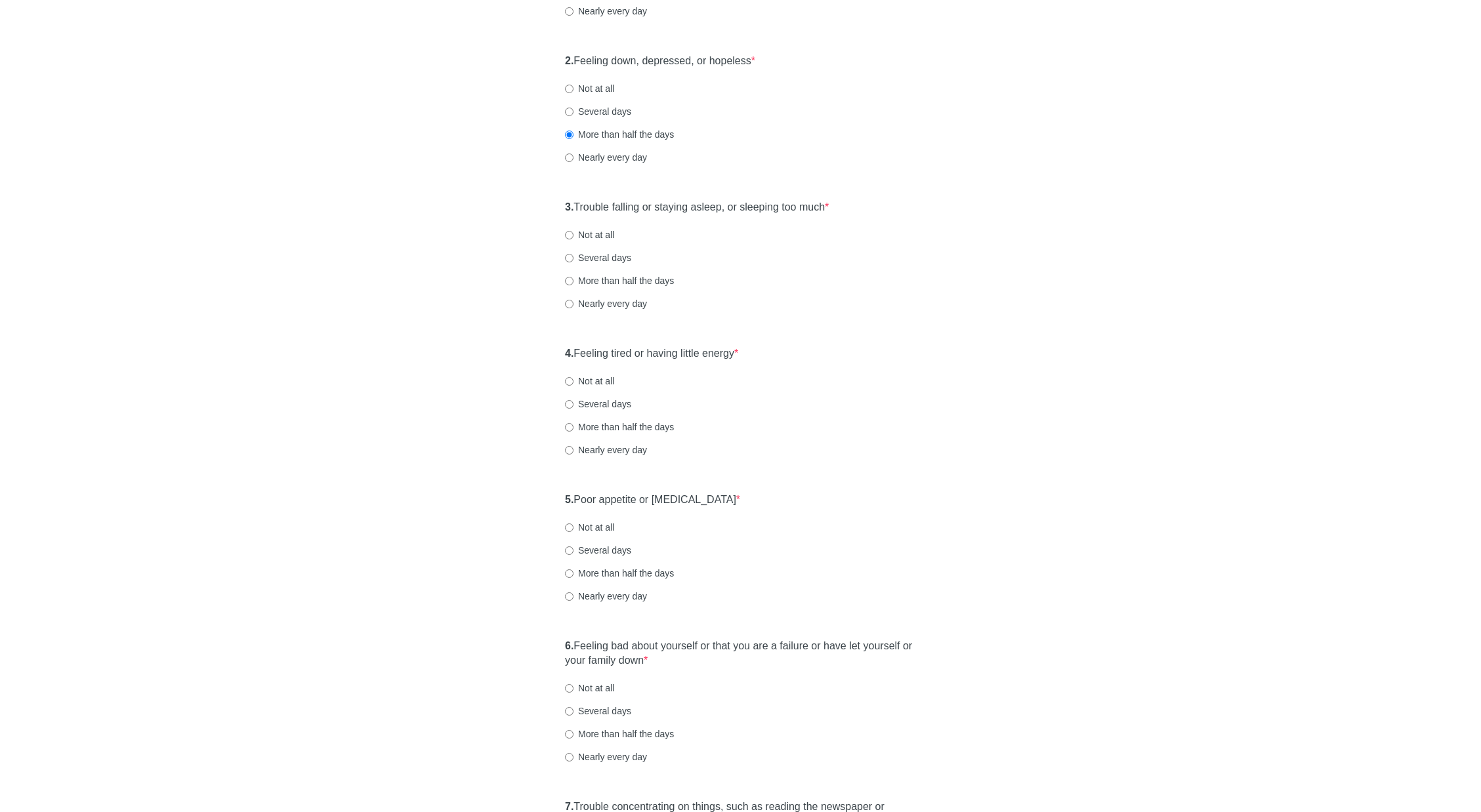
click at [609, 280] on label "More than half the days" at bounding box center [619, 280] width 109 height 13
click at [574, 280] on input "More than half the days" at bounding box center [569, 281] width 8 height 8
radio input "true"
click at [606, 261] on label "Several days" at bounding box center [598, 257] width 66 height 13
click at [574, 261] on input "Several days" at bounding box center [569, 258] width 8 height 8
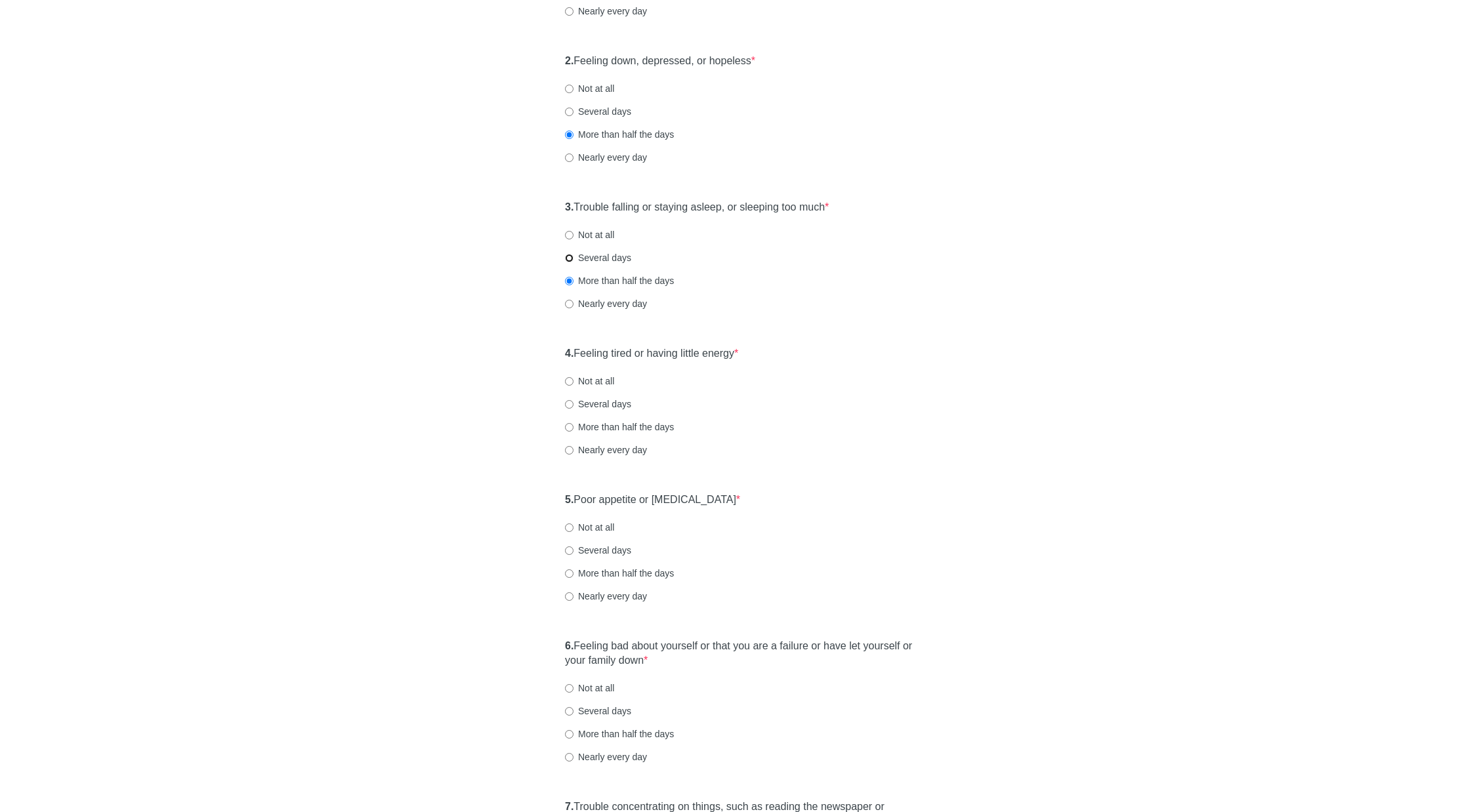
radio input "true"
click at [612, 286] on label "More than half the days" at bounding box center [619, 280] width 109 height 13
click at [574, 285] on input "More than half the days" at bounding box center [569, 281] width 8 height 8
radio input "true"
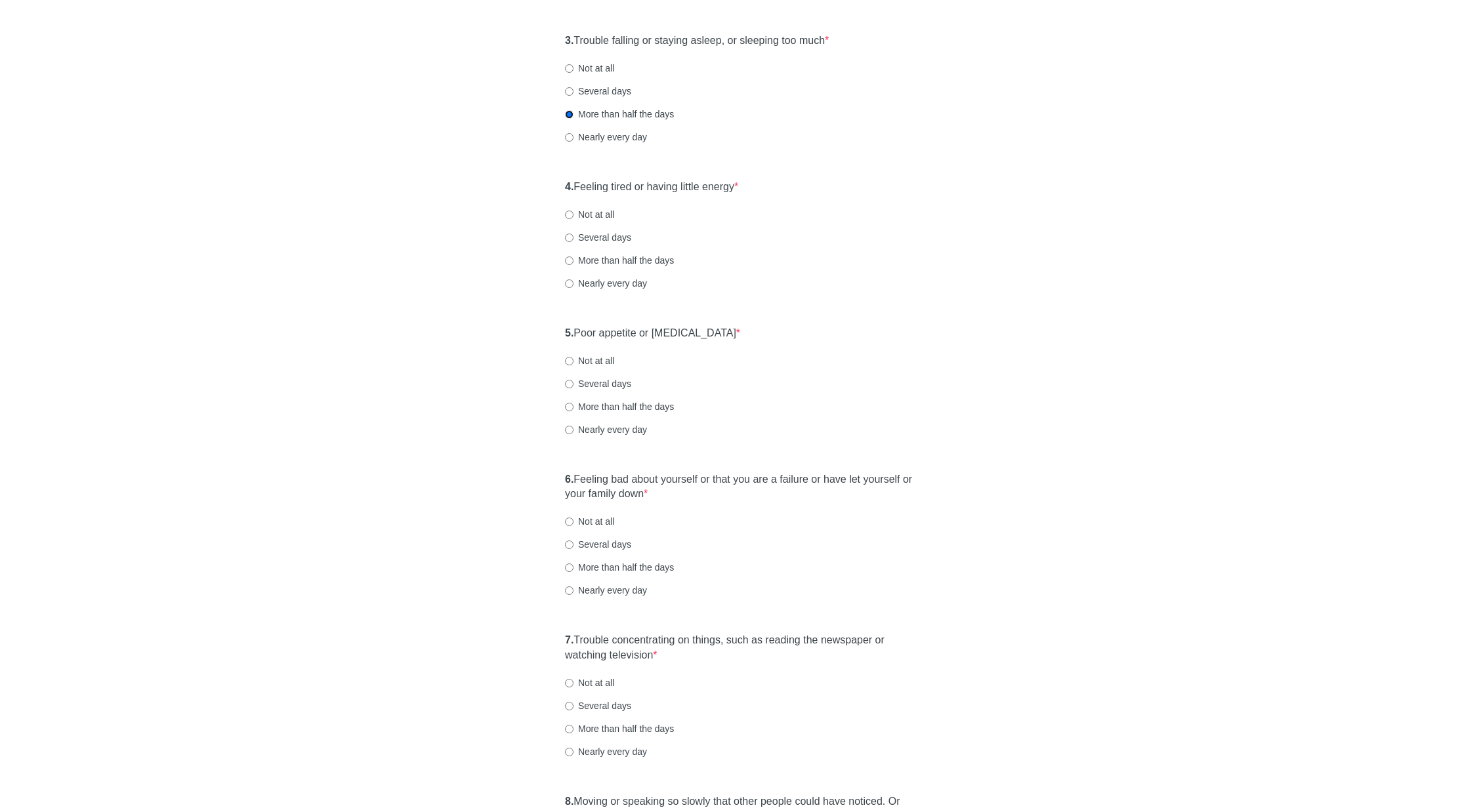
scroll to position [525, 0]
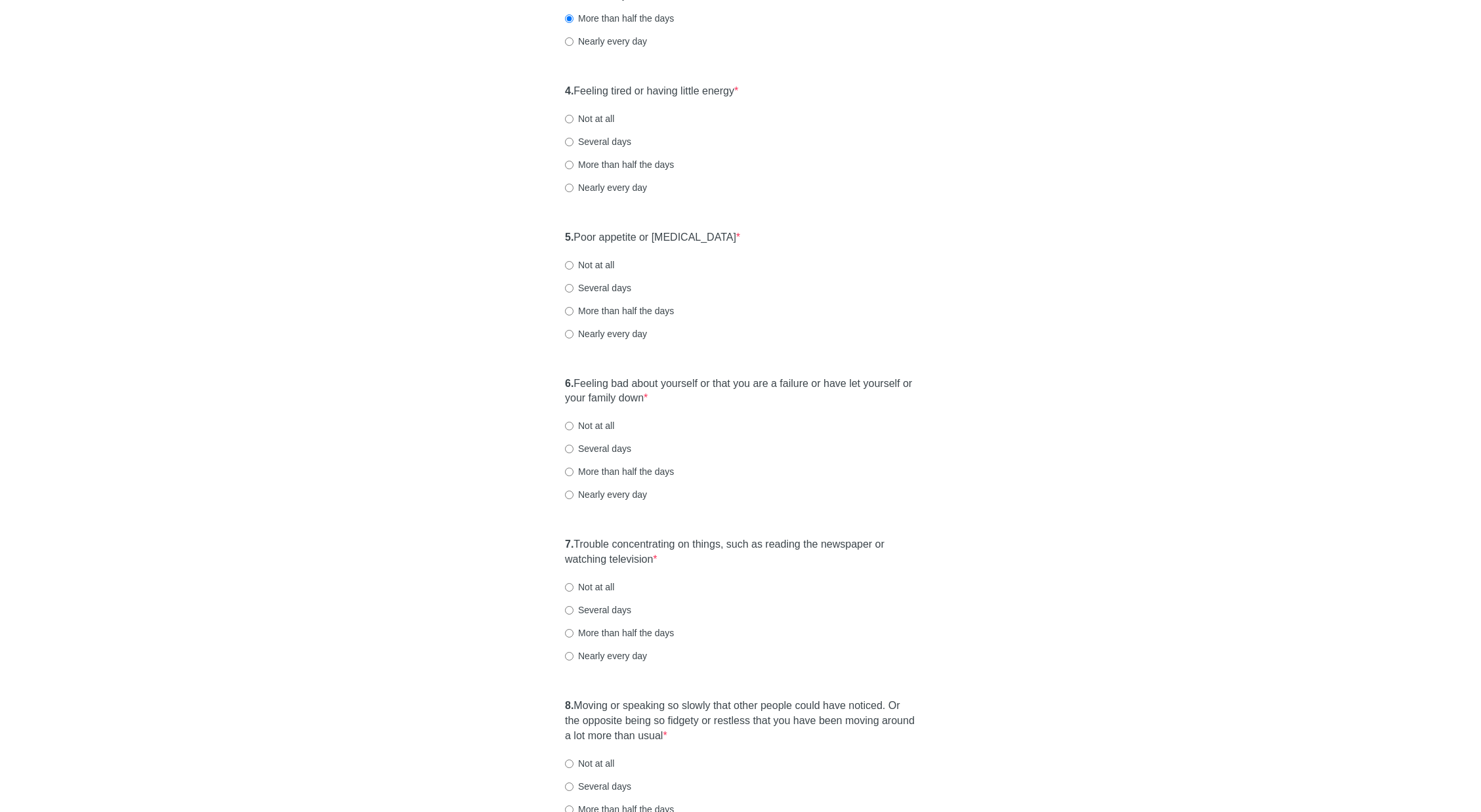
click at [621, 192] on label "Nearly every day" at bounding box center [606, 187] width 82 height 13
click at [574, 192] on input "Nearly every day" at bounding box center [569, 187] width 8 height 8
radio input "true"
click at [592, 165] on label "More than half the days" at bounding box center [619, 164] width 109 height 13
click at [574, 165] on input "More than half the days" at bounding box center [569, 165] width 8 height 8
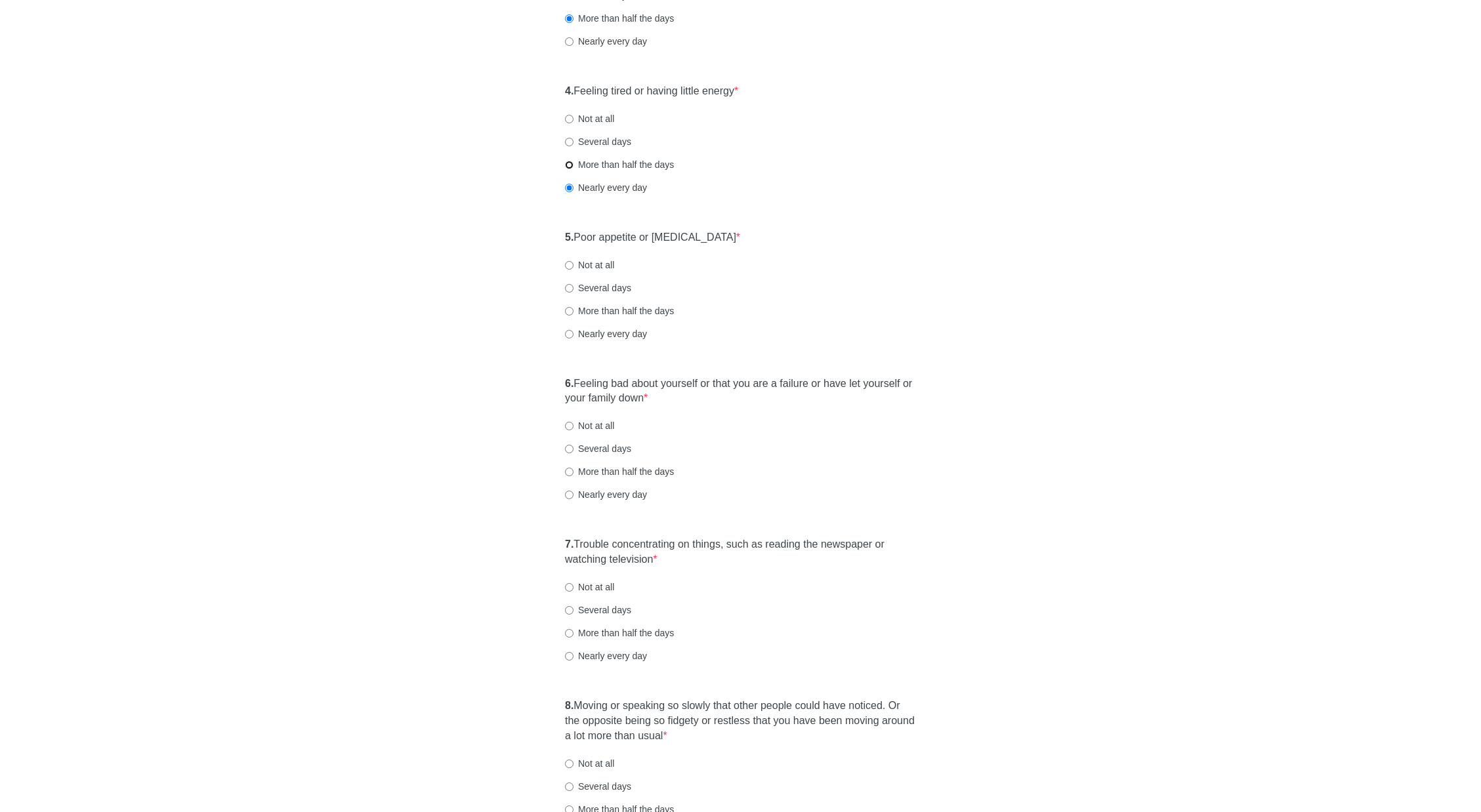
radio input "true"
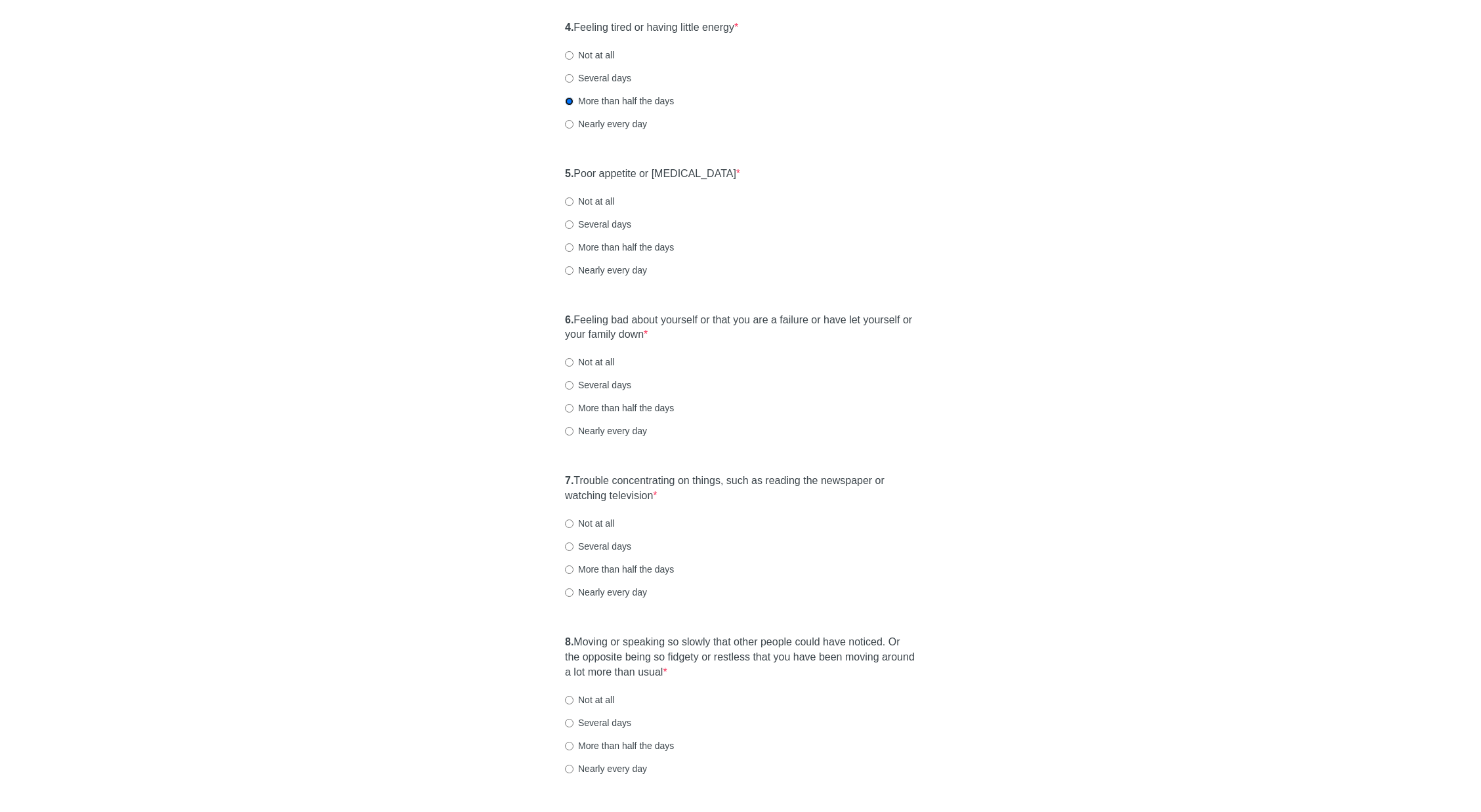
scroll to position [590, 0]
click at [628, 242] on label "More than half the days" at bounding box center [619, 245] width 109 height 13
click at [574, 242] on input "More than half the days" at bounding box center [569, 246] width 8 height 8
radio input "true"
click at [608, 402] on label "More than half the days" at bounding box center [619, 406] width 109 height 13
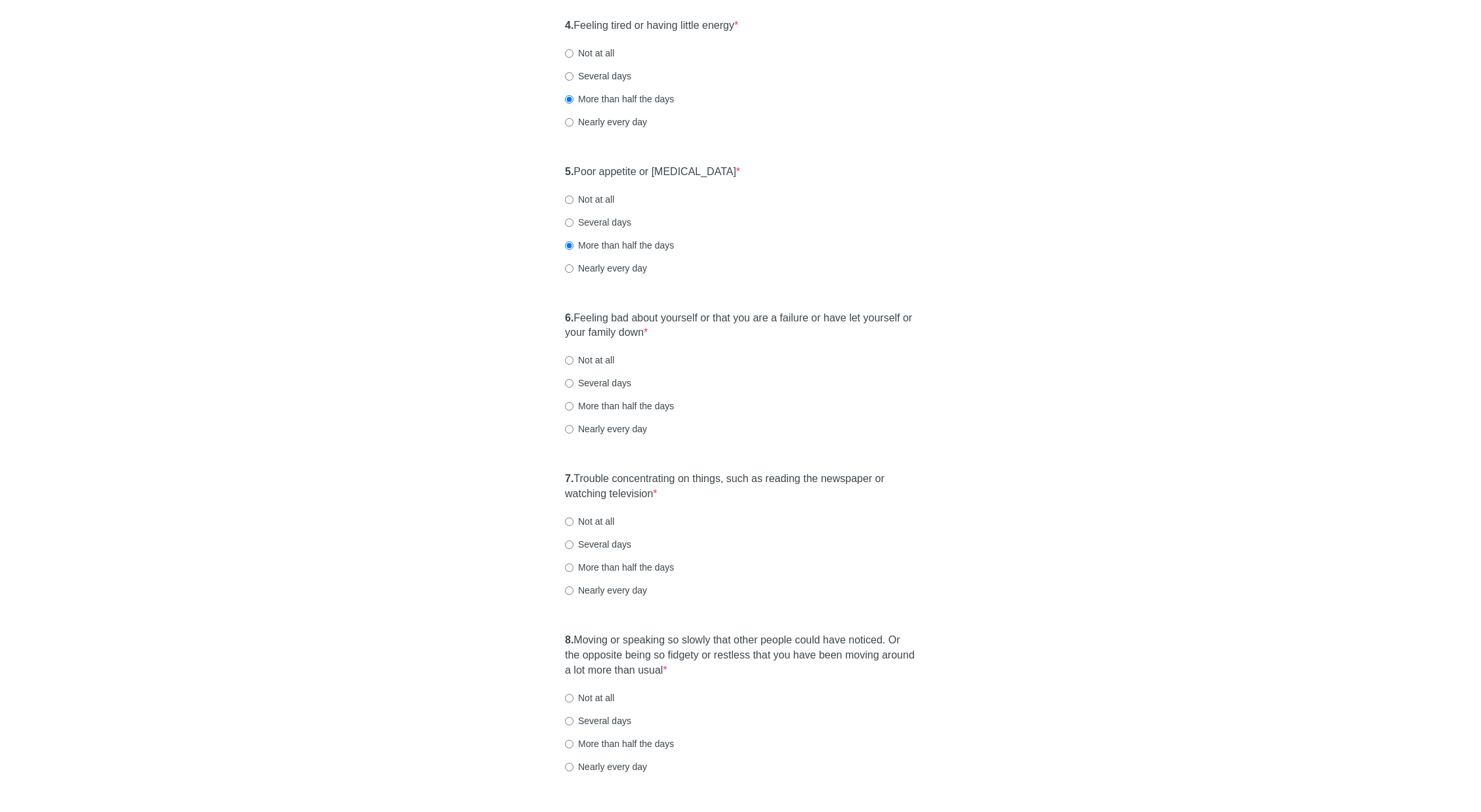
click at [574, 402] on input "More than half the days" at bounding box center [569, 406] width 8 height 8
radio input "true"
click at [603, 222] on label "Several days" at bounding box center [598, 222] width 66 height 13
click at [574, 222] on input "Several days" at bounding box center [569, 222] width 8 height 8
radio input "true"
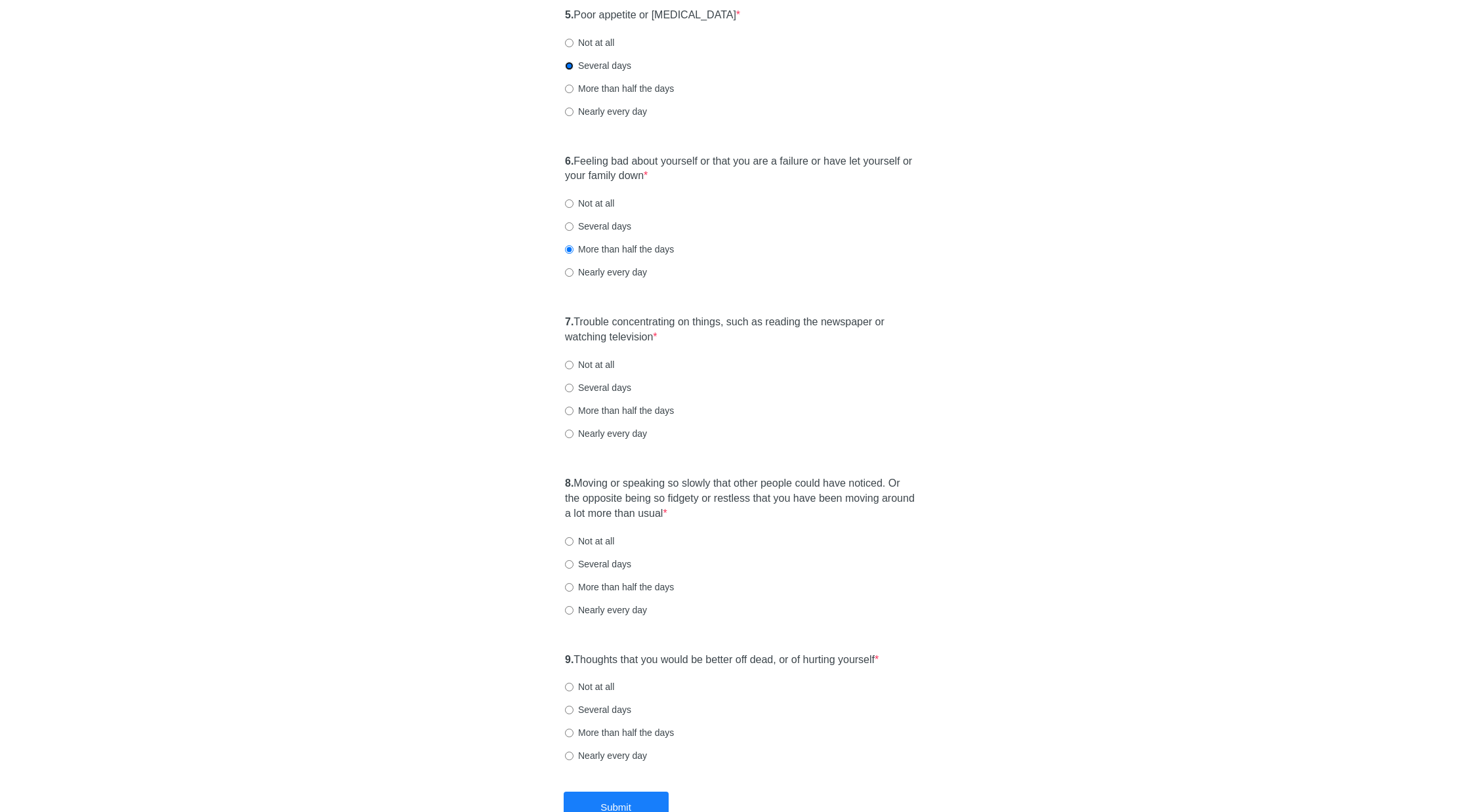
scroll to position [787, 0]
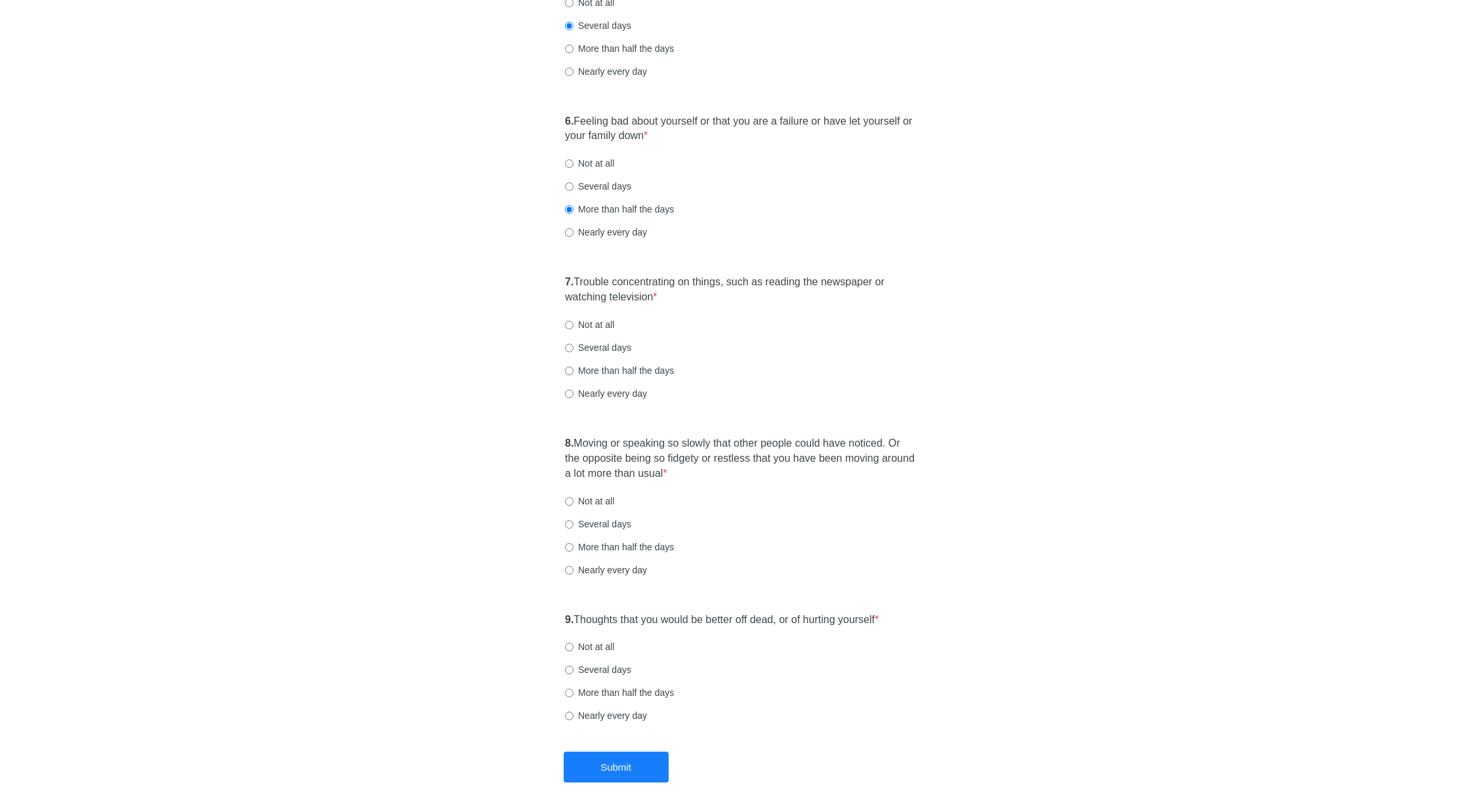
click at [590, 185] on label "Several days" at bounding box center [598, 186] width 66 height 13
click at [574, 185] on input "Several days" at bounding box center [569, 187] width 8 height 8
radio input "true"
click at [643, 213] on label "More than half the days" at bounding box center [619, 209] width 109 height 13
click at [574, 213] on input "More than half the days" at bounding box center [569, 209] width 8 height 8
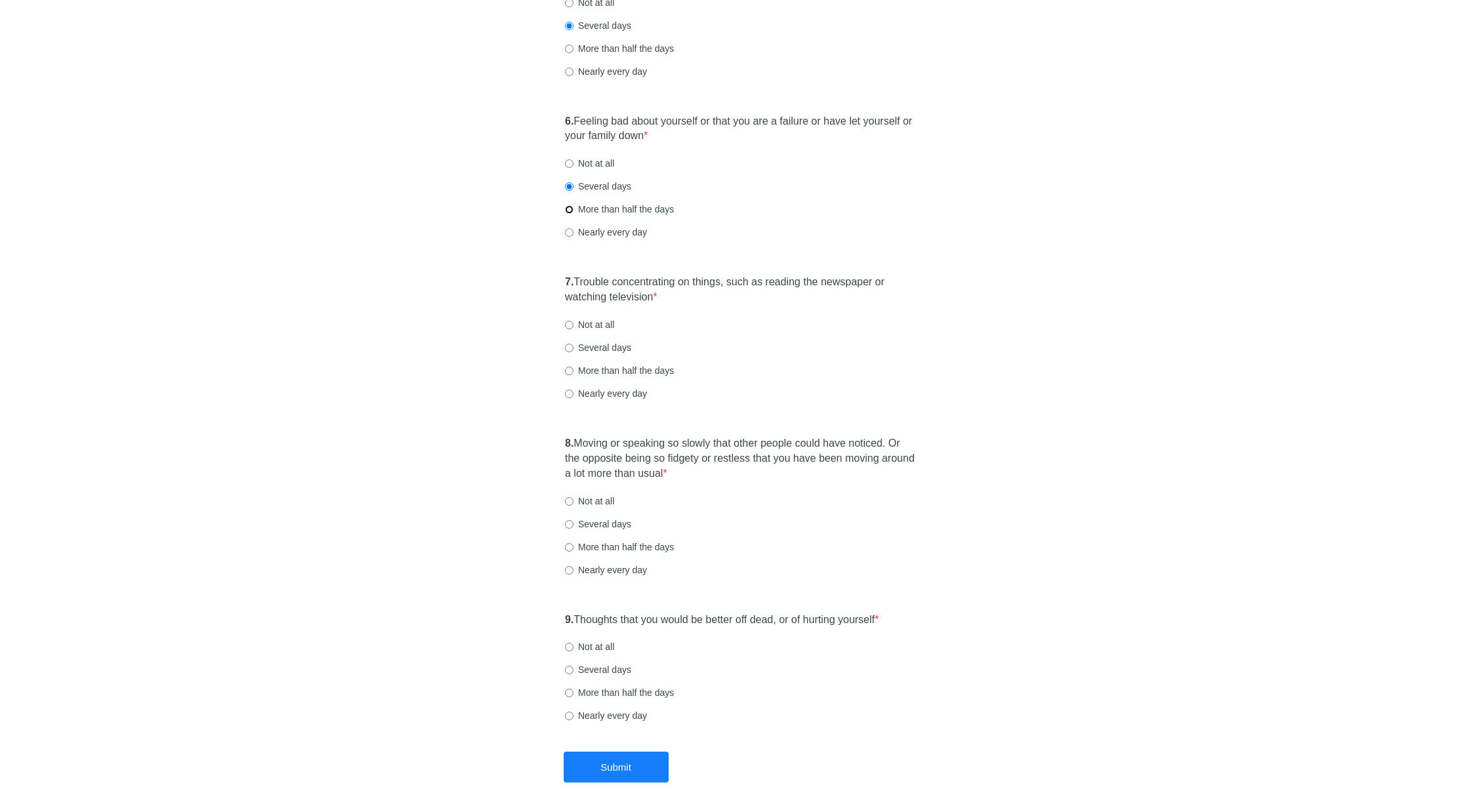
radio input "true"
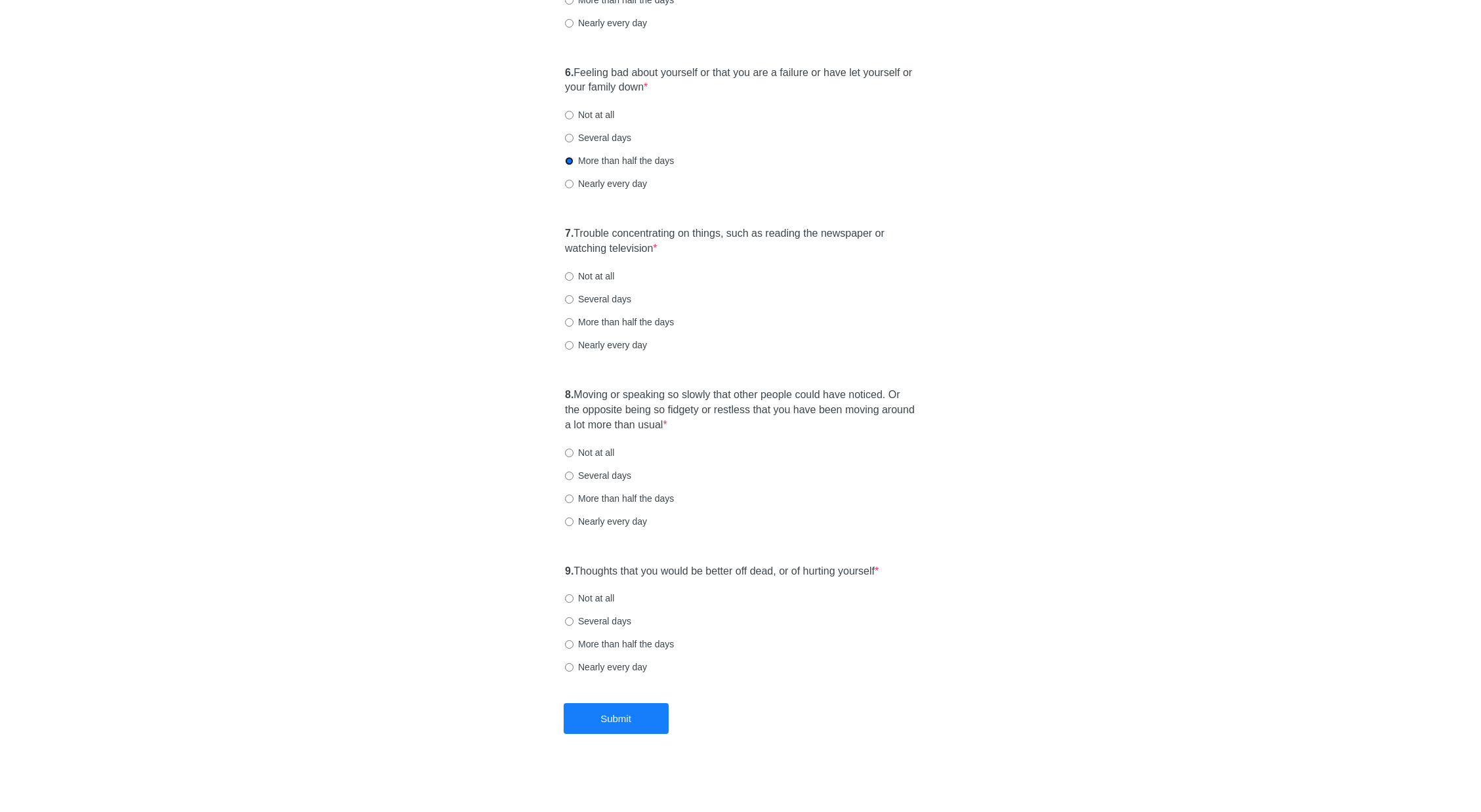
scroll to position [837, 0]
click at [610, 320] on label "More than half the days" at bounding box center [619, 320] width 109 height 13
click at [574, 320] on input "More than half the days" at bounding box center [569, 321] width 8 height 8
radio input "true"
click at [640, 489] on div "8. Moving or speaking so slowly that other people could have noticed. Or the op…" at bounding box center [740, 463] width 364 height 167
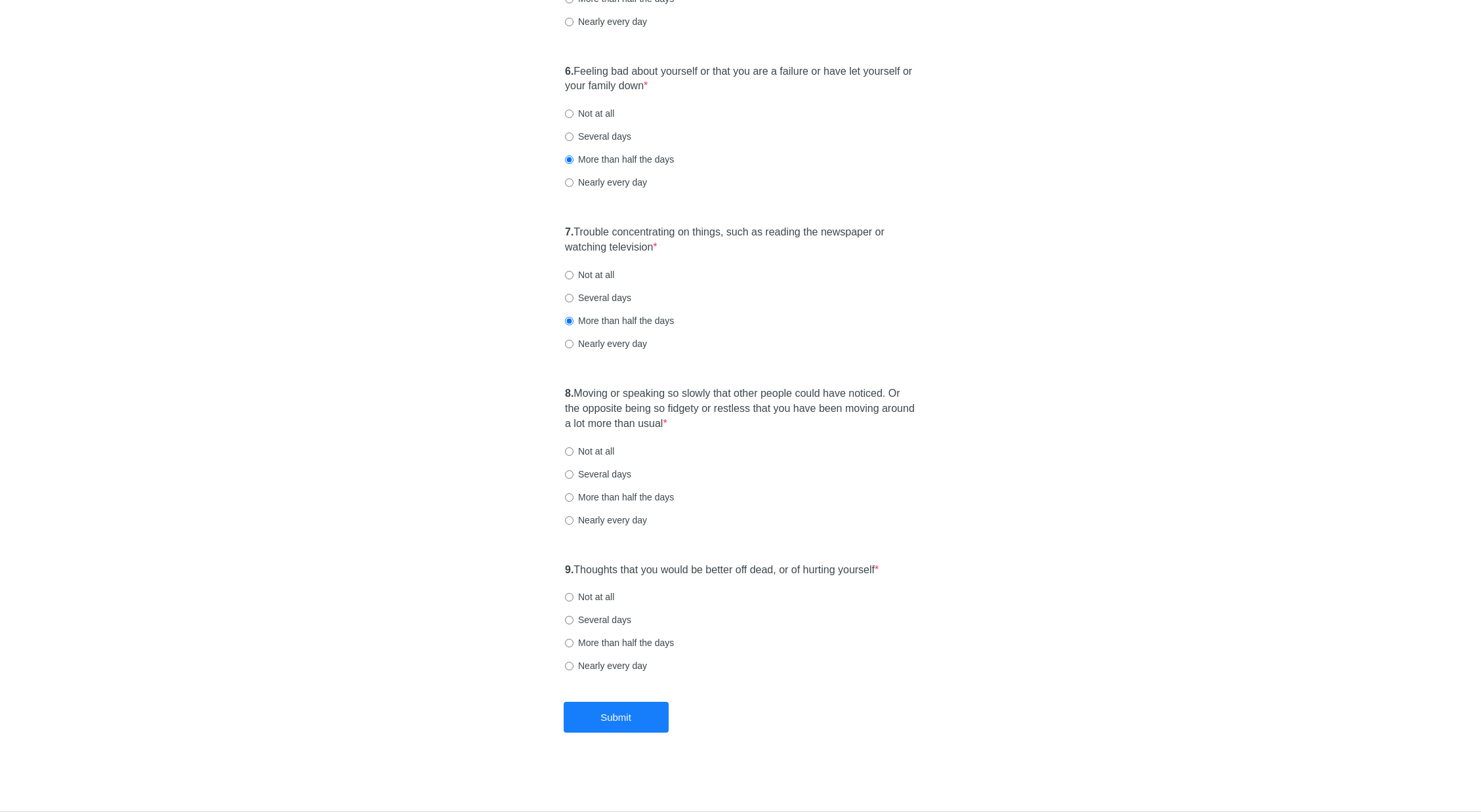
click at [622, 478] on label "Several days" at bounding box center [598, 474] width 66 height 13
click at [574, 478] on input "Several days" at bounding box center [569, 475] width 8 height 8
radio input "true"
click at [635, 489] on div "8. Moving or speaking so slowly that other people could have noticed. Or the op…" at bounding box center [740, 463] width 364 height 167
click at [641, 497] on label "More than half the days" at bounding box center [619, 497] width 109 height 13
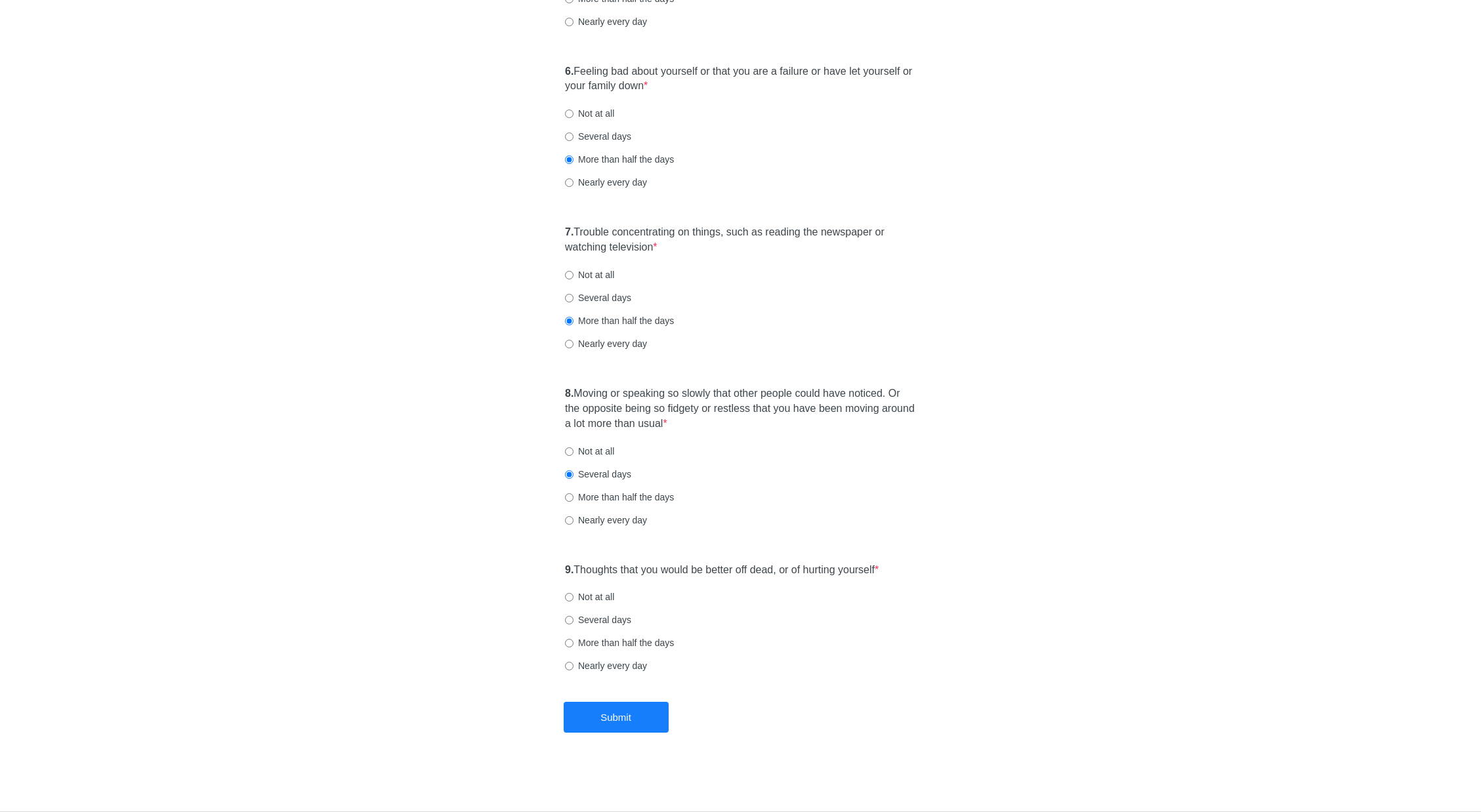
click at [574, 497] on input "More than half the days" at bounding box center [569, 497] width 8 height 8
radio input "true"
click at [618, 467] on div "8. Moving or speaking so slowly that other people could have noticed. Or the op…" at bounding box center [740, 463] width 364 height 167
click at [616, 475] on label "Several days" at bounding box center [598, 474] width 66 height 13
click at [574, 475] on input "Several days" at bounding box center [569, 475] width 8 height 8
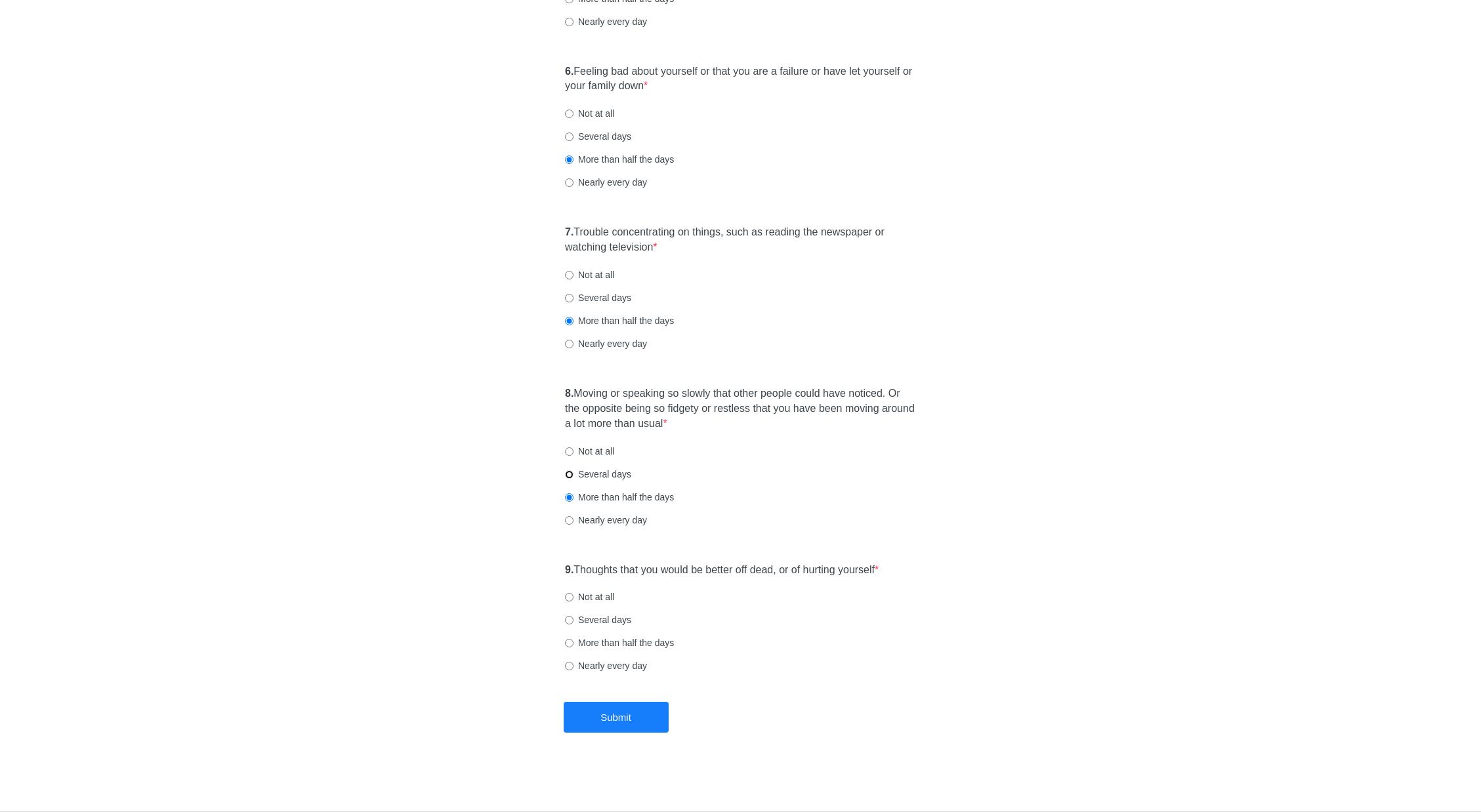
radio input "true"
click at [616, 458] on div "8. Moving or speaking so slowly that other people could have noticed. Or the op…" at bounding box center [740, 463] width 364 height 167
click at [603, 455] on label "Not at all" at bounding box center [590, 451] width 49 height 13
click at [574, 455] on input "Not at all" at bounding box center [569, 451] width 8 height 8
radio input "true"
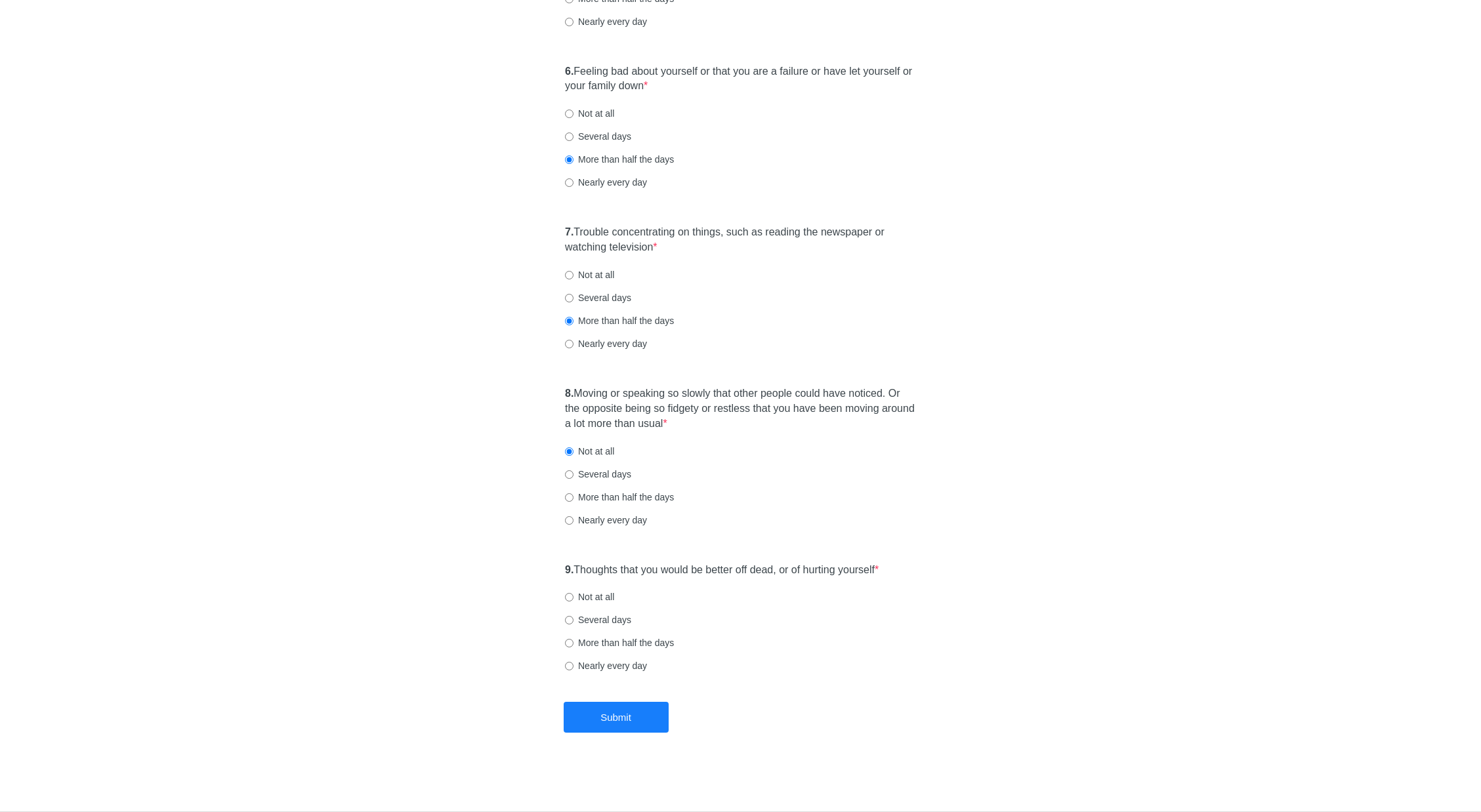
click at [593, 599] on label "Not at all" at bounding box center [590, 597] width 49 height 13
click at [574, 599] on input "Not at all" at bounding box center [569, 597] width 8 height 8
radio input "true"
click at [625, 474] on label "Several days" at bounding box center [598, 474] width 66 height 13
click at [574, 474] on input "Several days" at bounding box center [569, 475] width 8 height 8
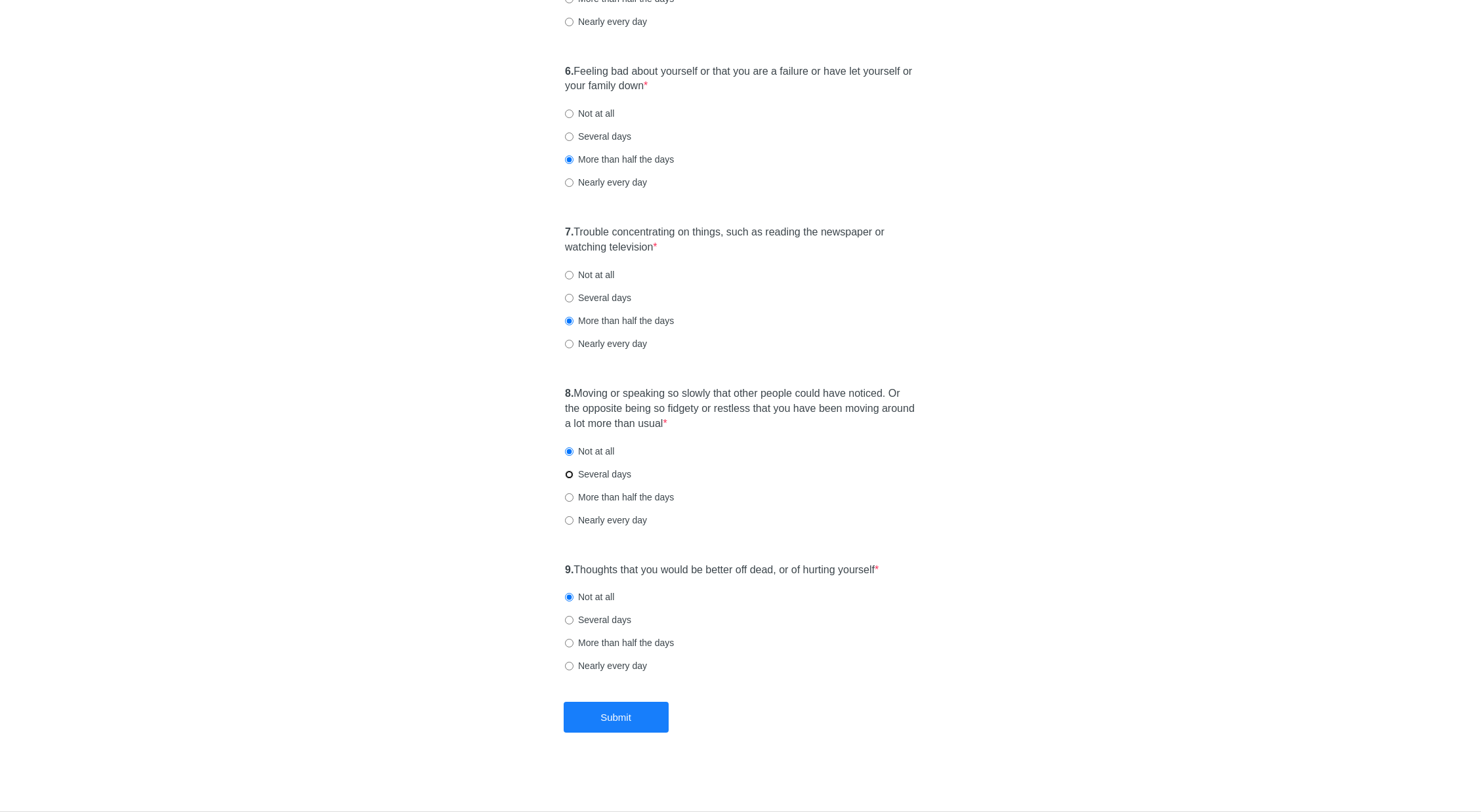
radio input "true"
click at [615, 625] on label "Several days" at bounding box center [598, 620] width 66 height 13
click at [574, 625] on input "Several days" at bounding box center [569, 620] width 8 height 8
radio input "true"
click at [615, 721] on button "Submit" at bounding box center [616, 717] width 105 height 31
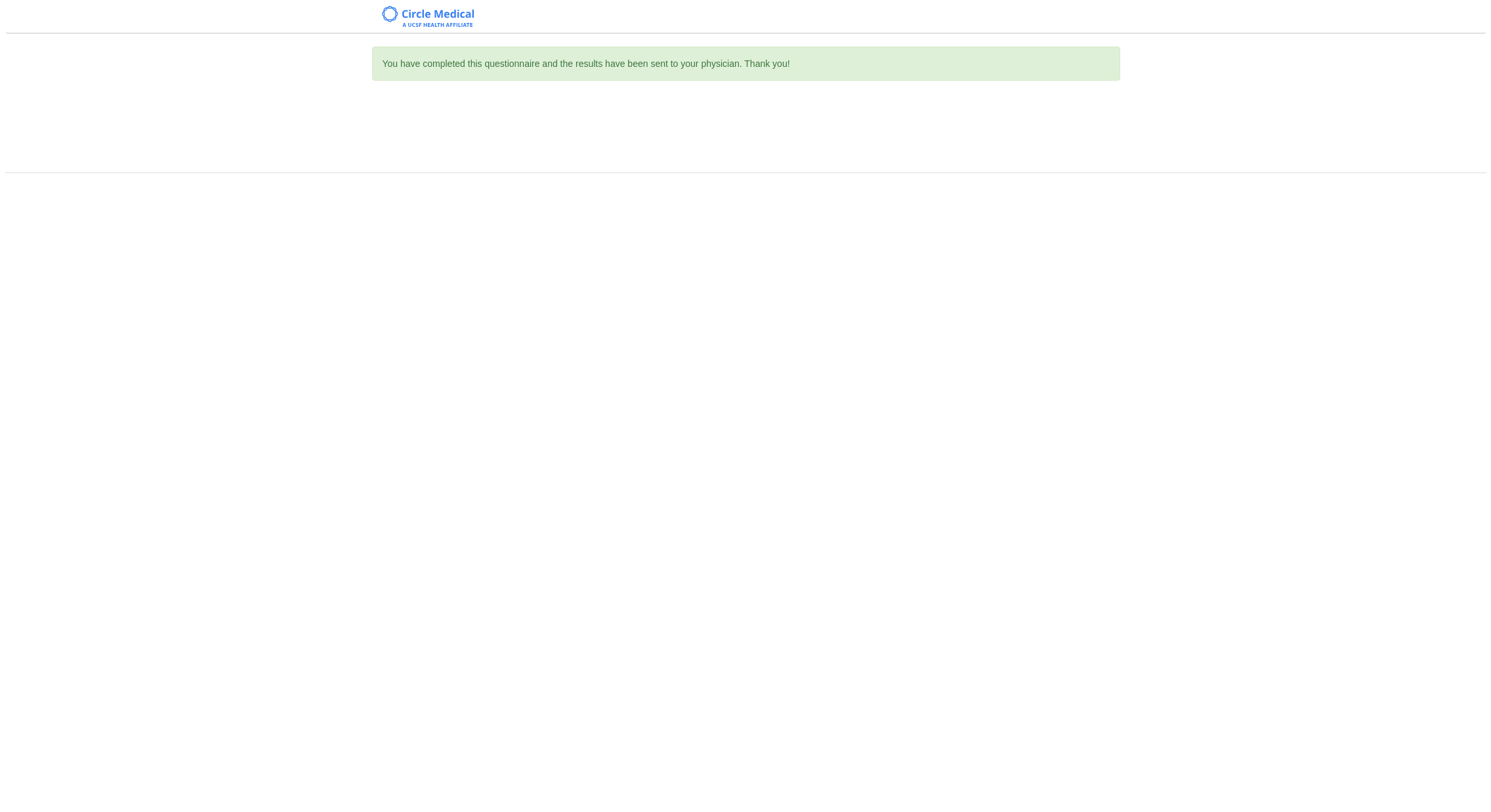
scroll to position [0, 0]
